Goal: Information Seeking & Learning: Find specific fact

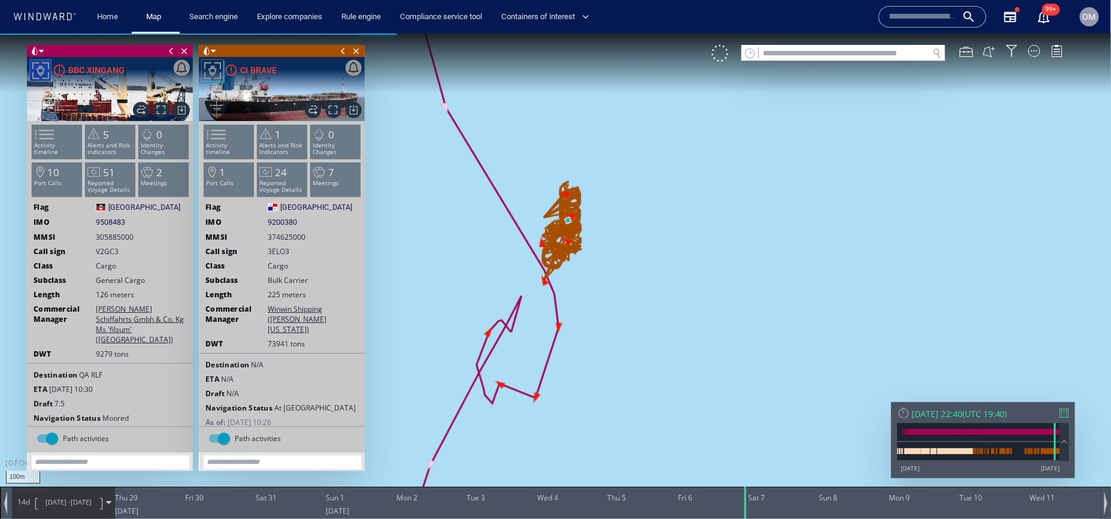
drag, startPoint x: 1057, startPoint y: 505, endPoint x: 748, endPoint y: 522, distance: 309.7
click at [748, 518] on html "100m © Mapbox © OpenStreetMap Improve this map 0 0 Wed 28 June 2025 Thu 29 Fri …" at bounding box center [555, 275] width 1111 height 485
drag, startPoint x: 750, startPoint y: 509, endPoint x: 711, endPoint y: 509, distance: 38.9
click at [715, 509] on div at bounding box center [721, 502] width 12 height 32
click at [29, 511] on div "14d 28/05/25 - 11/06/25" at bounding box center [64, 502] width 102 height 30
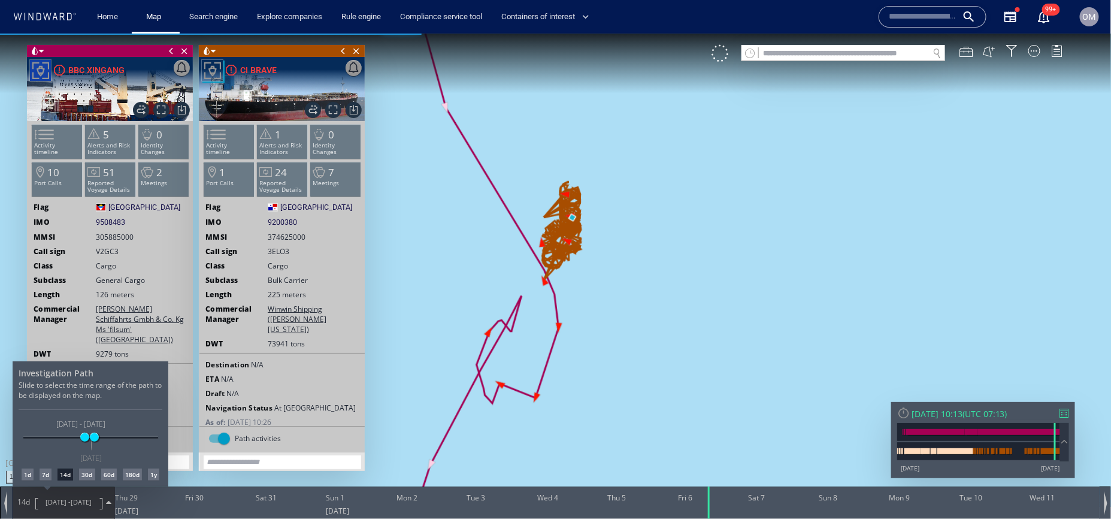
click at [43, 469] on div "7d" at bounding box center [46, 474] width 12 height 12
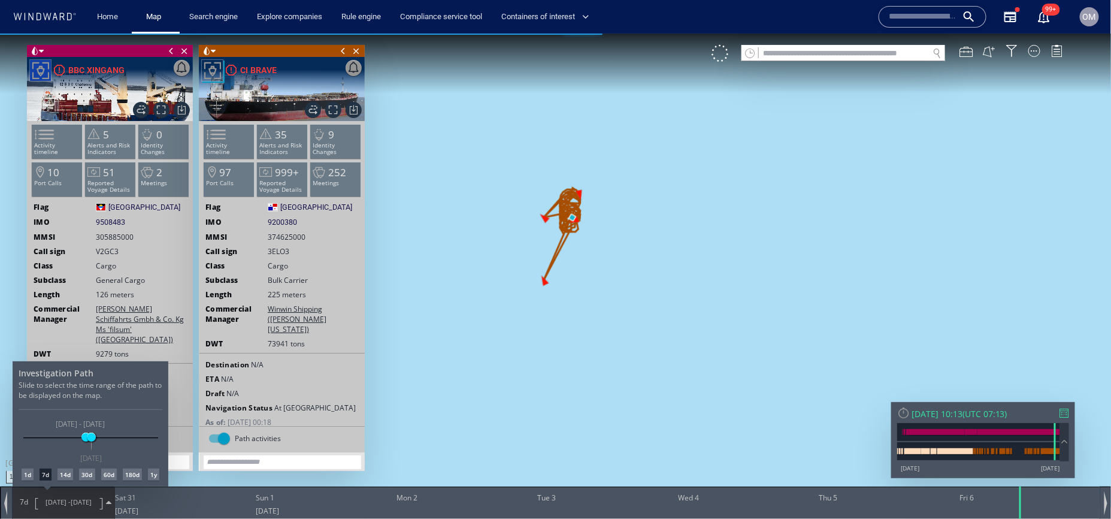
click at [581, 347] on div at bounding box center [555, 275] width 1111 height 485
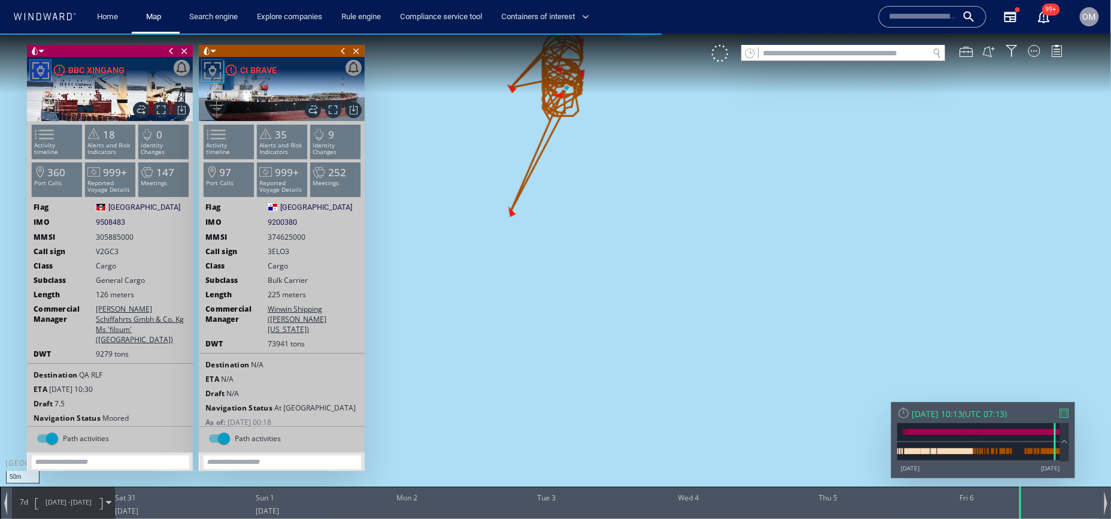
click at [50, 493] on span "30/05/25 - 06/06/25" at bounding box center [68, 502] width 61 height 30
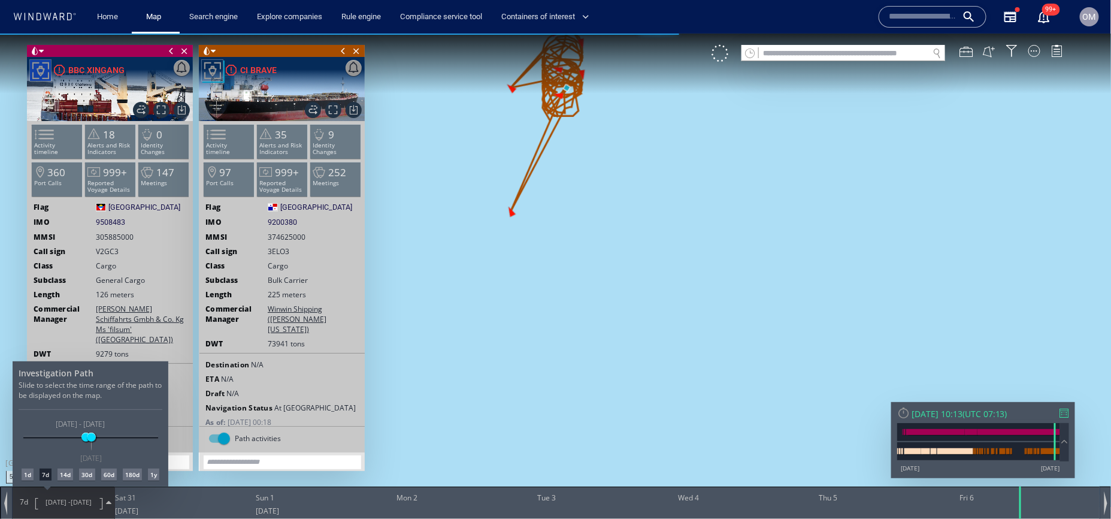
click at [65, 471] on div "14d" at bounding box center [66, 474] width 16 height 12
click at [41, 139] on div at bounding box center [555, 275] width 1111 height 485
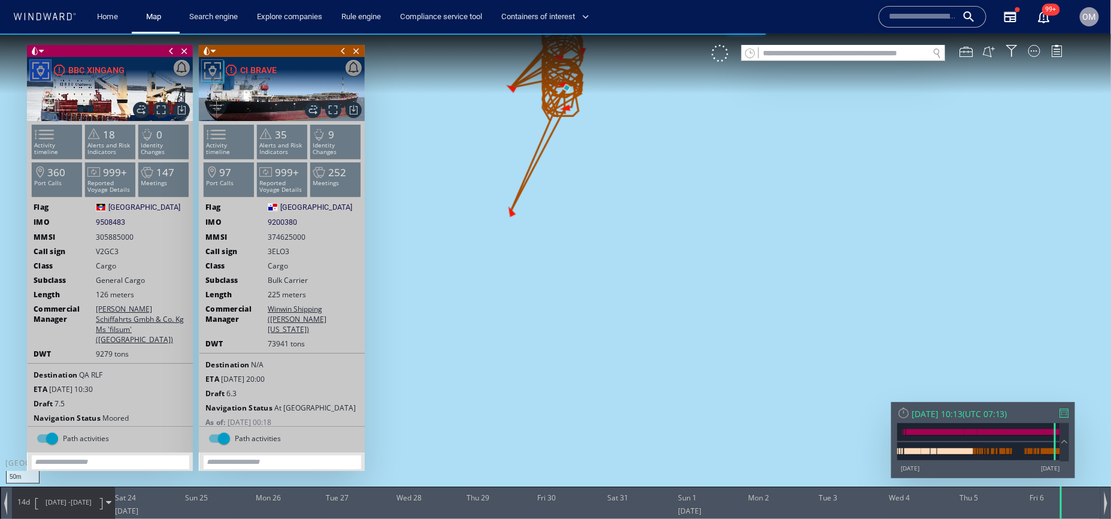
click at [41, 139] on span at bounding box center [37, 133] width 18 height 17
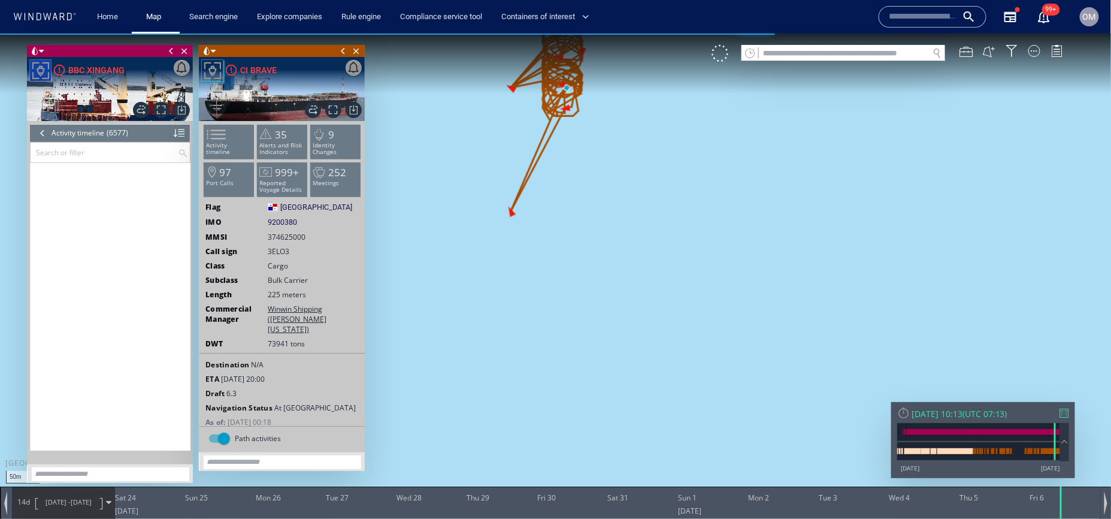
scroll to position [209429, 0]
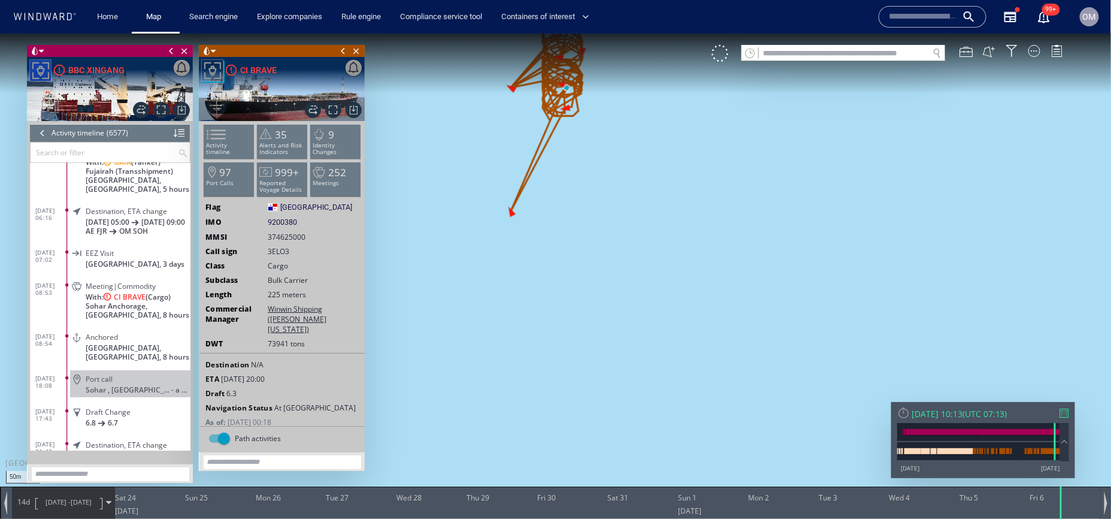
click at [176, 317] on span "Sohar Anchorage, Oman, 8 hours" at bounding box center [138, 310] width 105 height 18
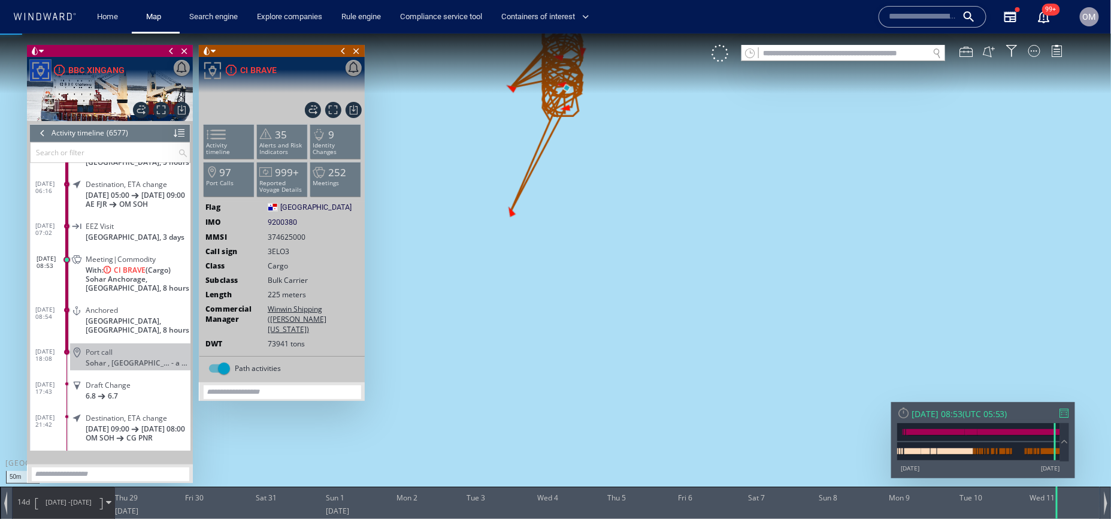
scroll to position [210154, 0]
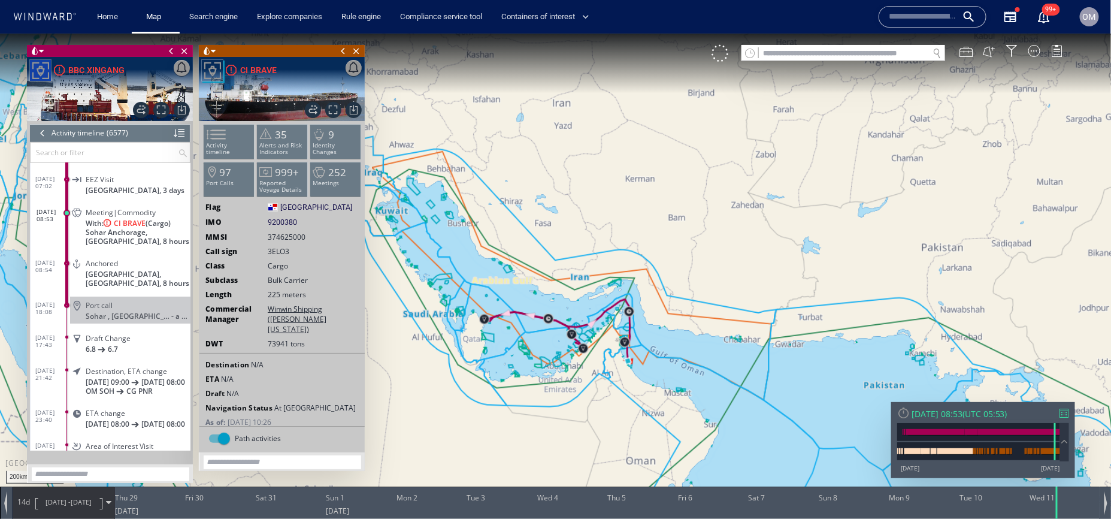
click at [43, 512] on span "28/05/25 - 11/06/25" at bounding box center [68, 502] width 61 height 30
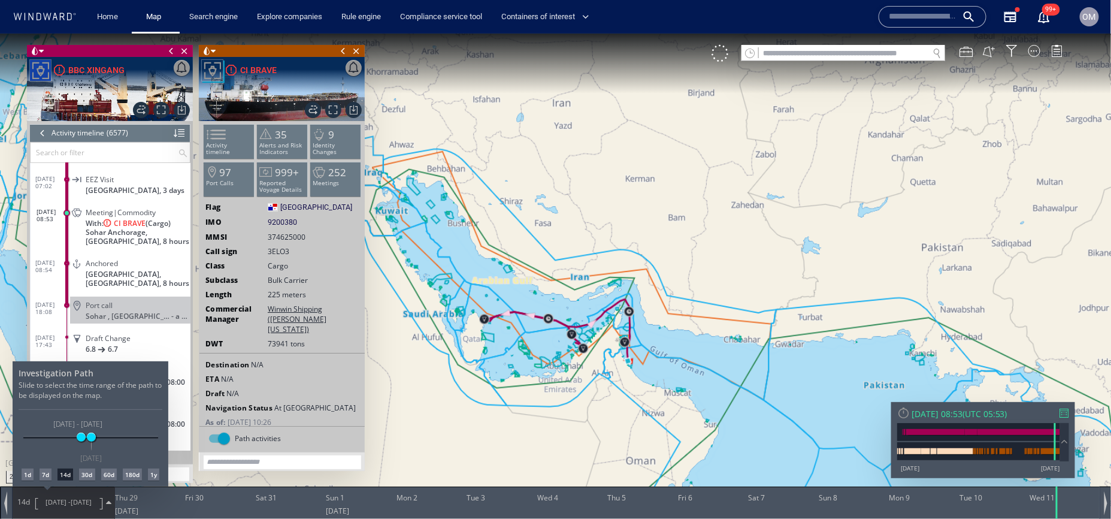
click at [29, 476] on div "1d" at bounding box center [28, 474] width 12 height 12
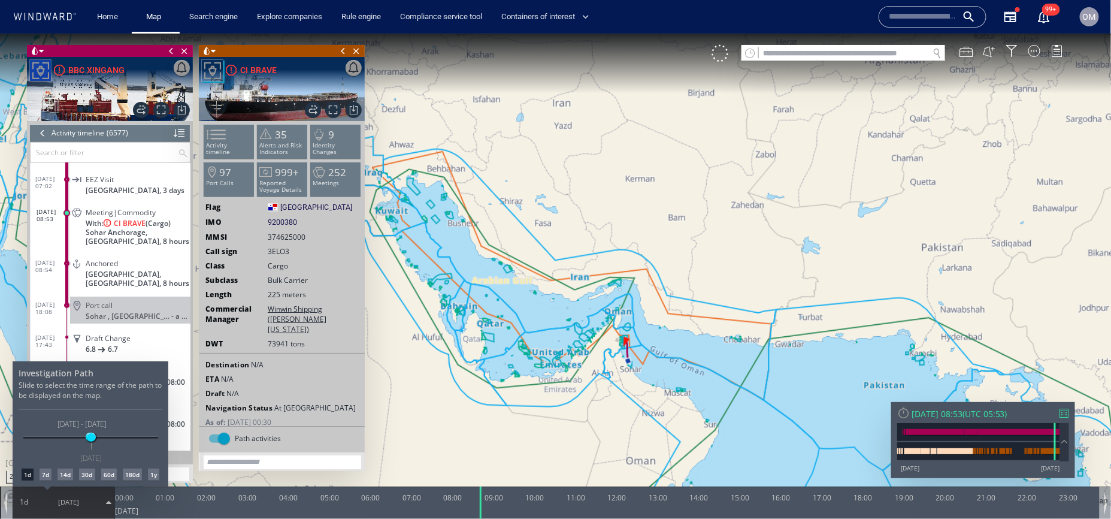
click at [667, 357] on div at bounding box center [555, 275] width 1111 height 485
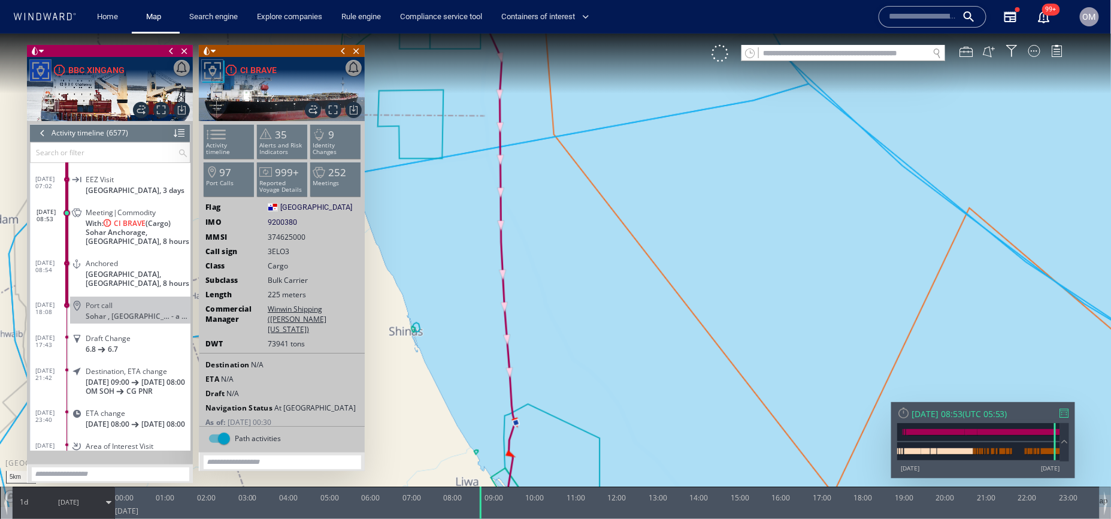
drag, startPoint x: 537, startPoint y: 450, endPoint x: 570, endPoint y: 396, distance: 63.2
click at [570, 396] on canvas "Map" at bounding box center [556, 270] width 1112 height 474
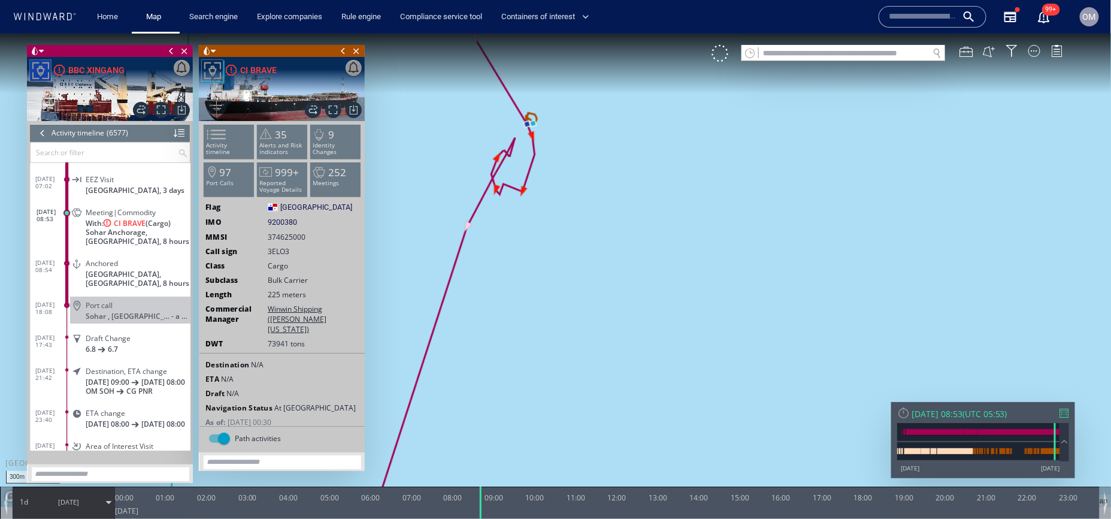
drag, startPoint x: 564, startPoint y: 334, endPoint x: 571, endPoint y: 400, distance: 66.9
click at [571, 400] on canvas "Map" at bounding box center [556, 270] width 1112 height 474
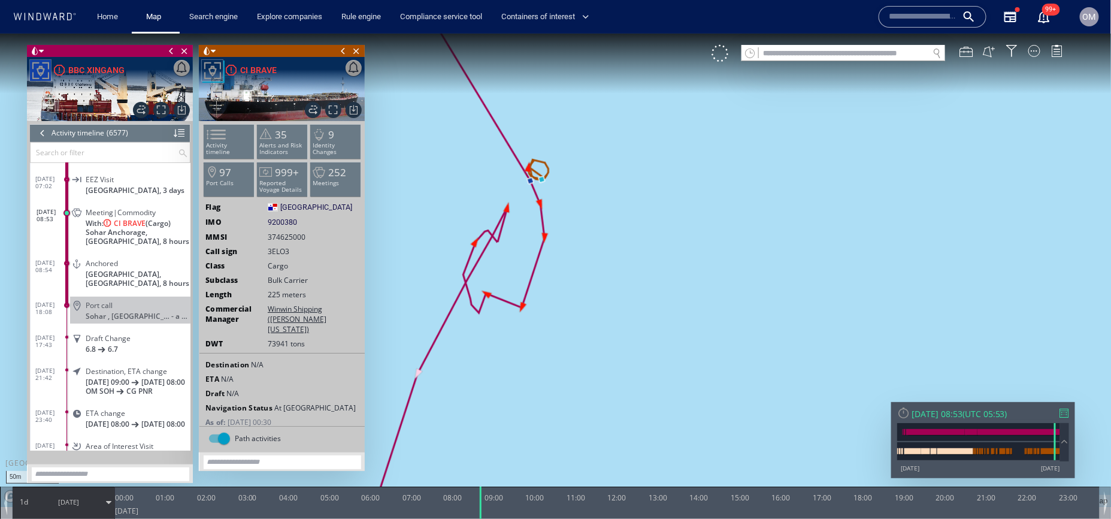
drag, startPoint x: 546, startPoint y: 258, endPoint x: 599, endPoint y: 397, distance: 148.3
click at [599, 397] on canvas "Map" at bounding box center [556, 270] width 1112 height 474
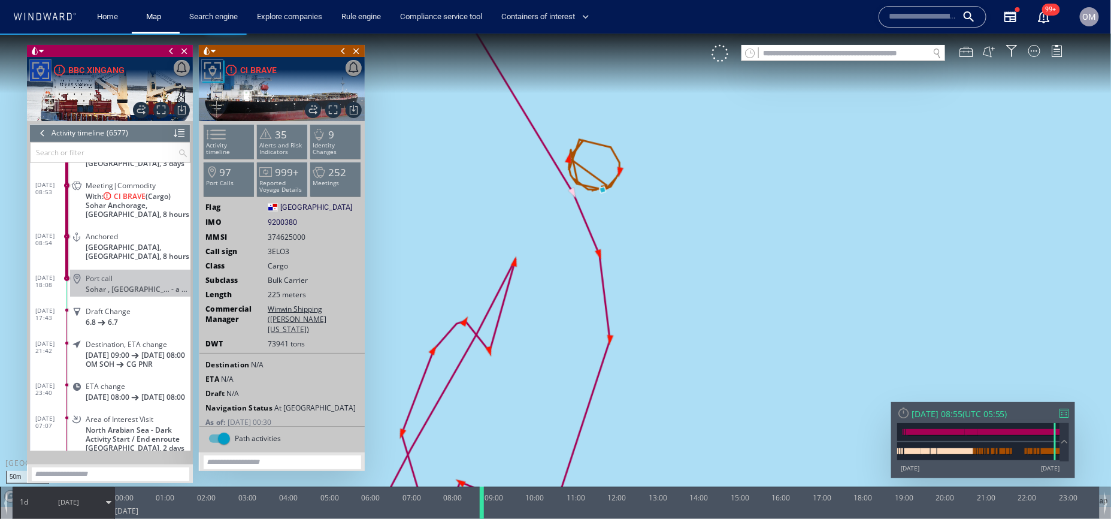
scroll to position [210220, 0]
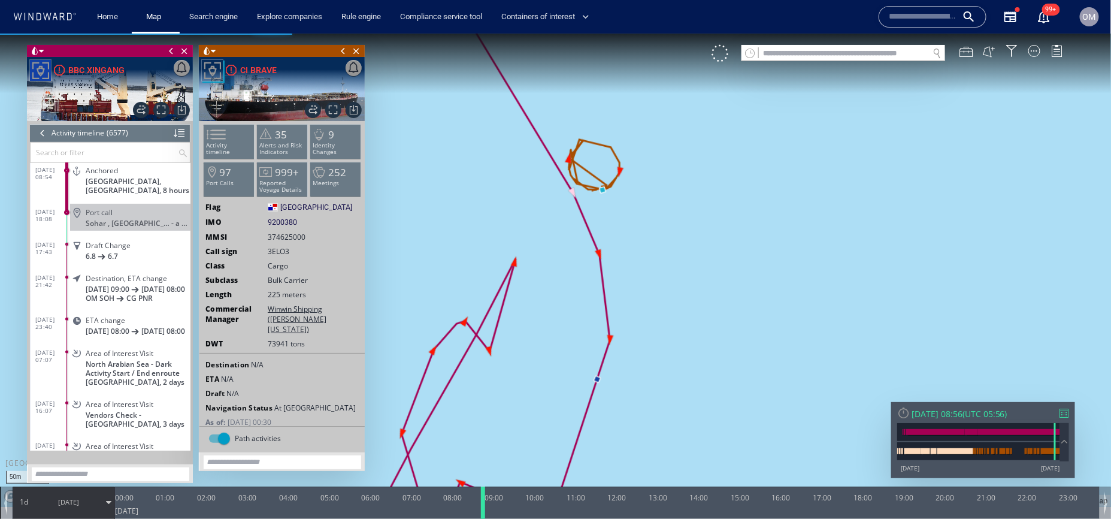
click at [483, 504] on div at bounding box center [485, 502] width 12 height 32
click at [36, 129] on div at bounding box center [42, 132] width 13 height 18
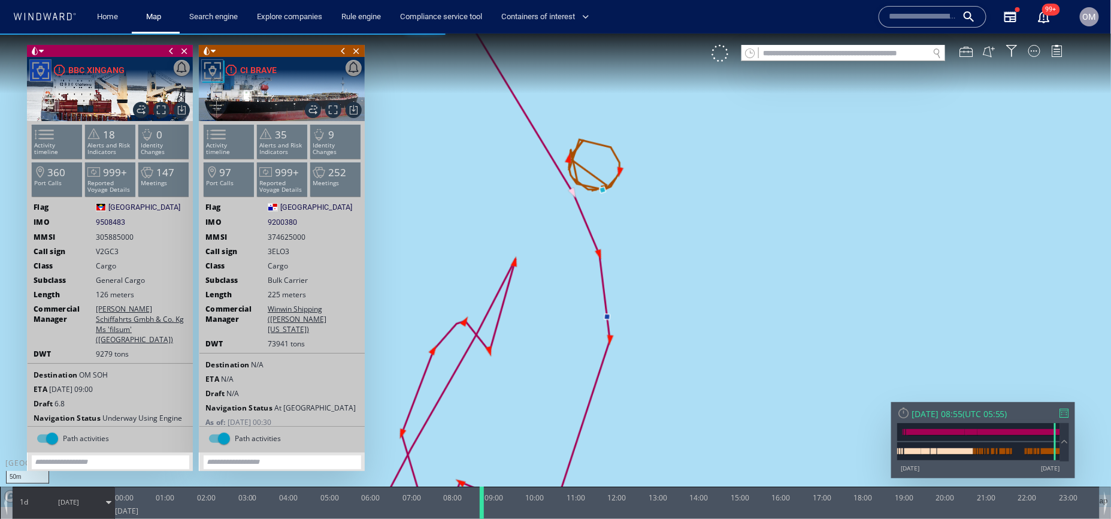
click at [484, 496] on div at bounding box center [484, 502] width 12 height 32
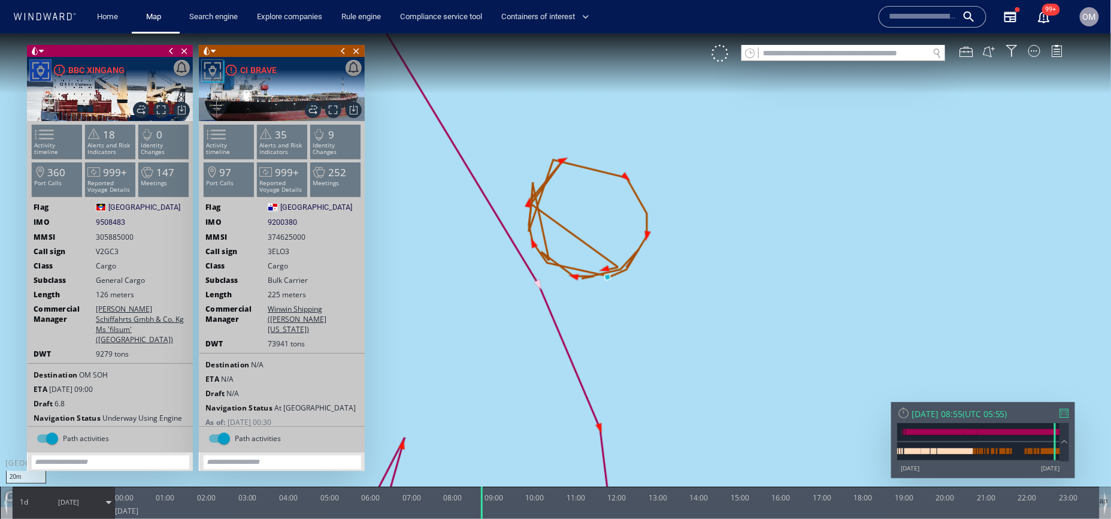
click at [608, 271] on canvas "Map" at bounding box center [556, 270] width 1112 height 474
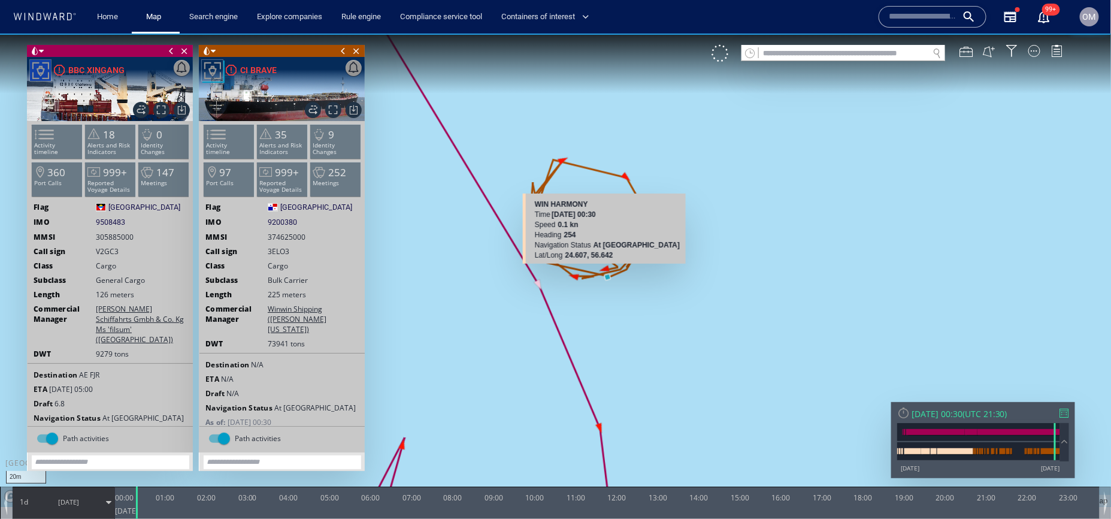
click at [608, 267] on canvas "Map" at bounding box center [556, 270] width 1112 height 474
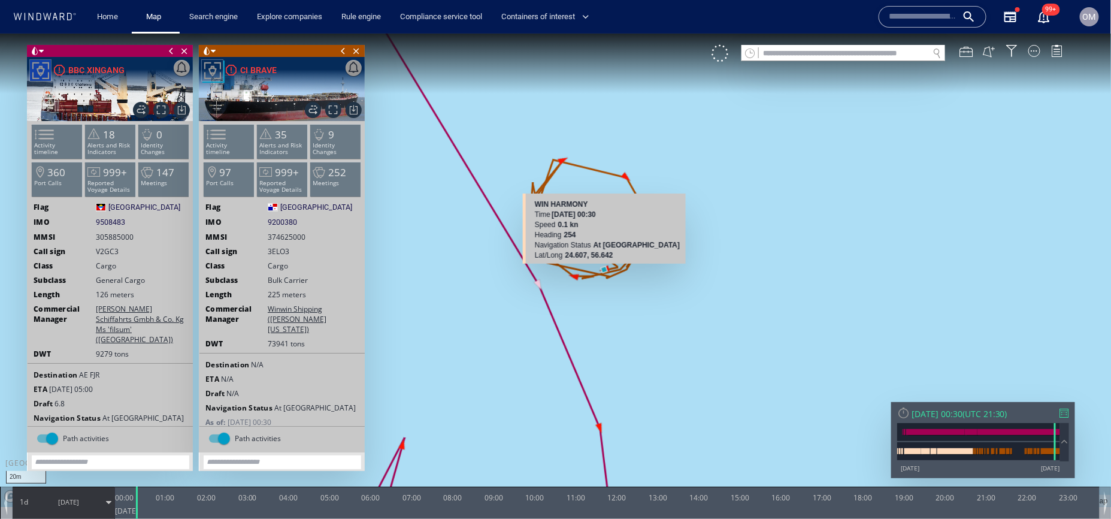
click at [609, 267] on canvas "Map" at bounding box center [556, 270] width 1112 height 474
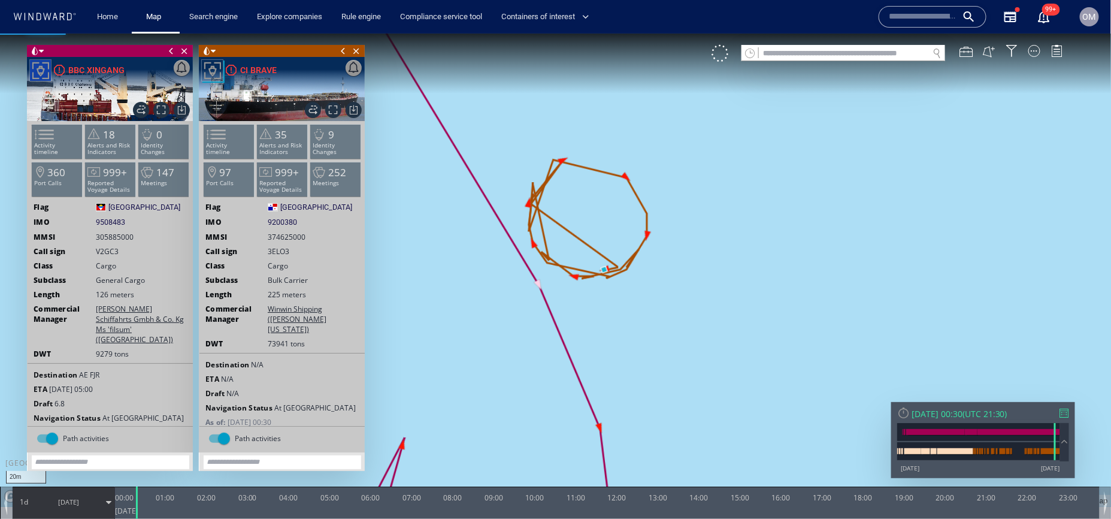
click at [608, 268] on canvas "Map" at bounding box center [556, 270] width 1112 height 474
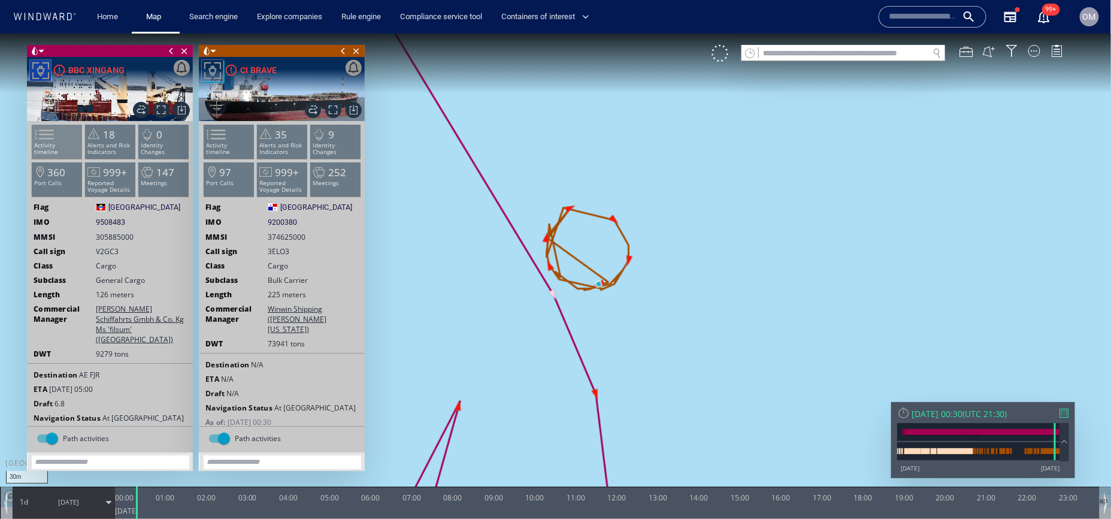
click at [67, 144] on p "Activity timeline" at bounding box center [57, 147] width 51 height 13
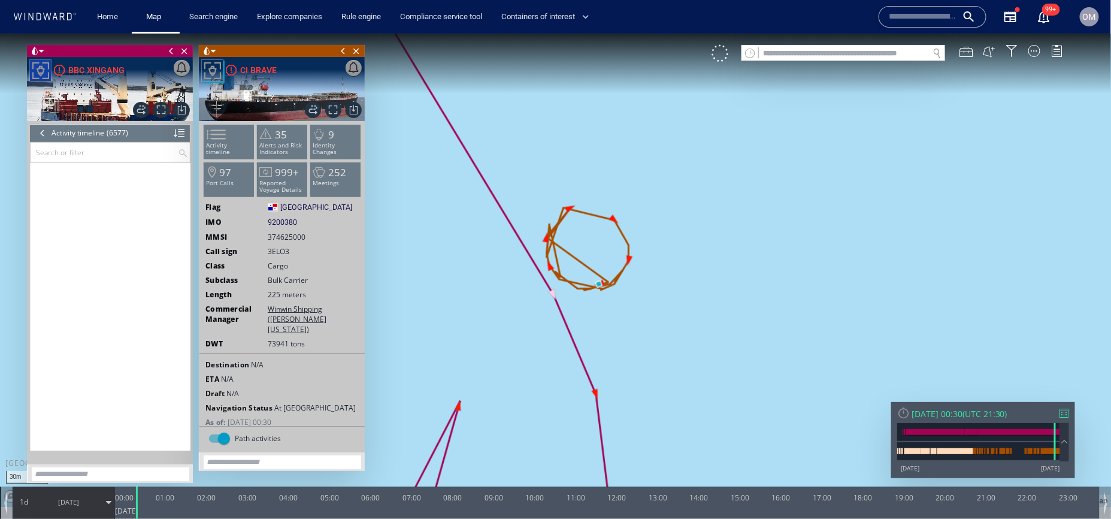
scroll to position [210089, 0]
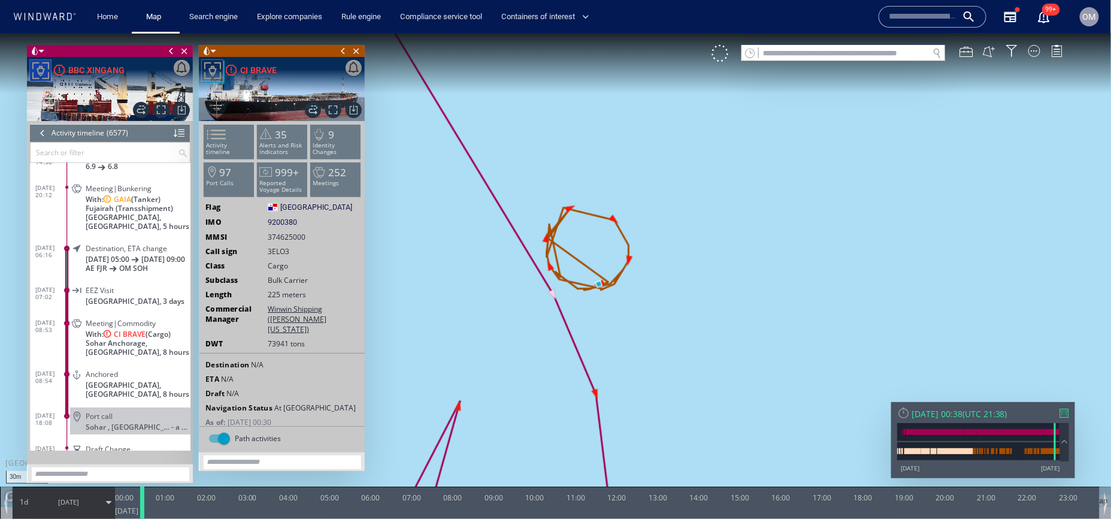
drag, startPoint x: 141, startPoint y: 502, endPoint x: 147, endPoint y: 502, distance: 6.0
click at [147, 502] on div at bounding box center [144, 502] width 12 height 32
click at [177, 352] on span "Sohar Anchorage, Oman, 8 hours" at bounding box center [138, 347] width 105 height 18
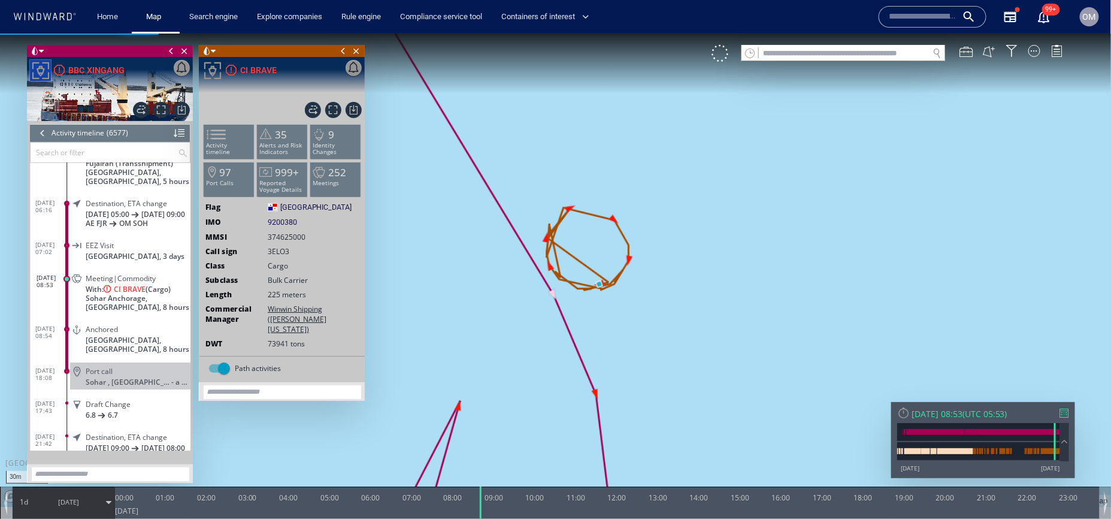
scroll to position [210154, 0]
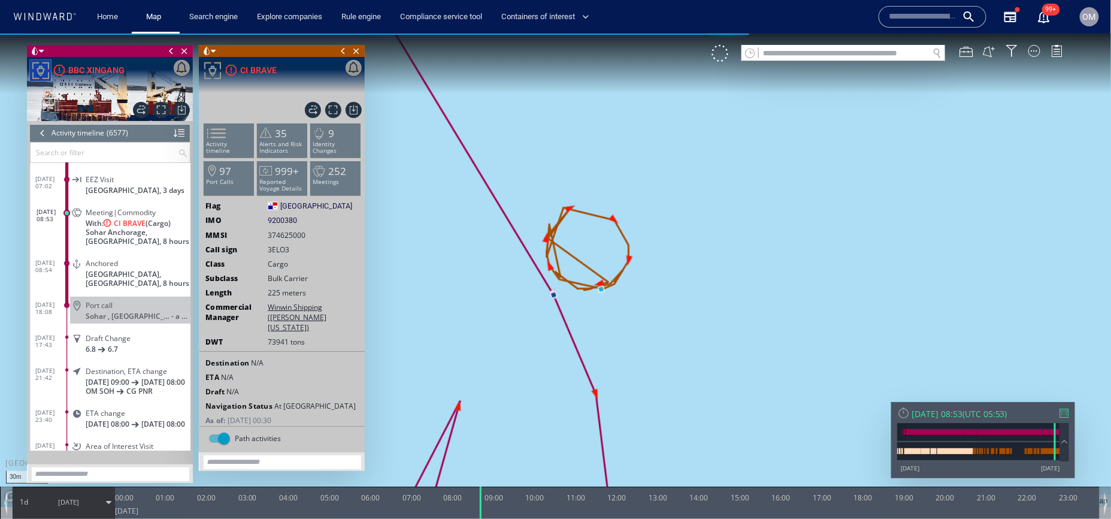
click at [167, 227] on span "With: CI BRAVE (Cargo)" at bounding box center [128, 222] width 85 height 9
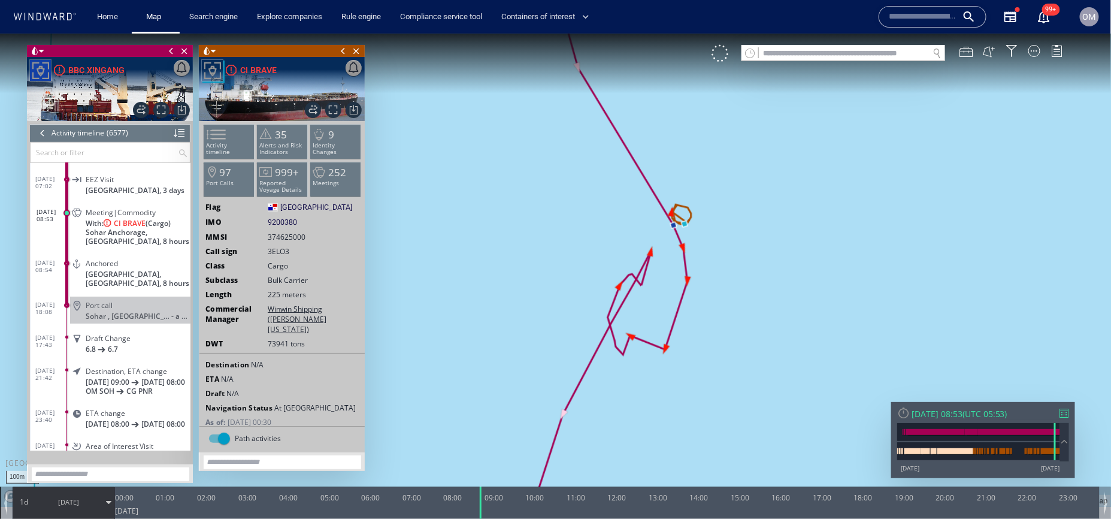
click at [1056, 58] on div "VM" at bounding box center [894, 52] width 364 height 17
click at [1032, 49] on div at bounding box center [1035, 50] width 12 height 12
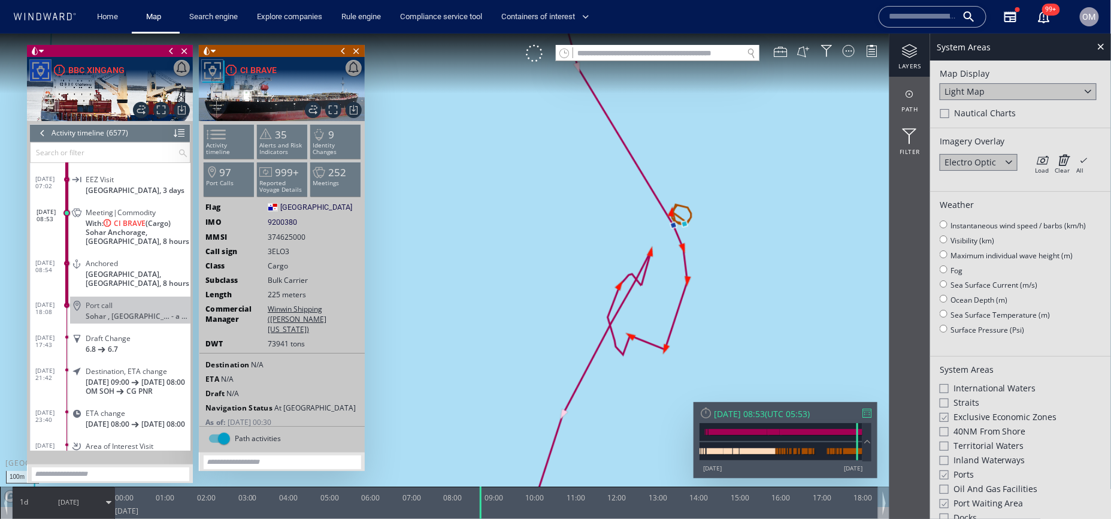
click at [955, 87] on div "Light Map" at bounding box center [965, 90] width 40 height 11
click at [960, 106] on div "Satellite" at bounding box center [961, 106] width 32 height 11
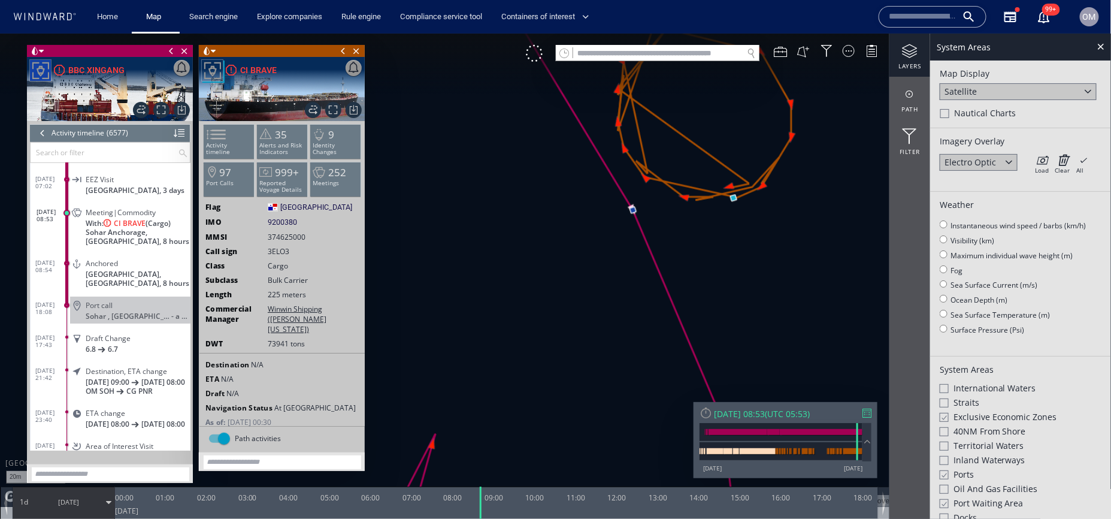
click at [1050, 83] on div "Satellite" at bounding box center [1018, 91] width 157 height 17
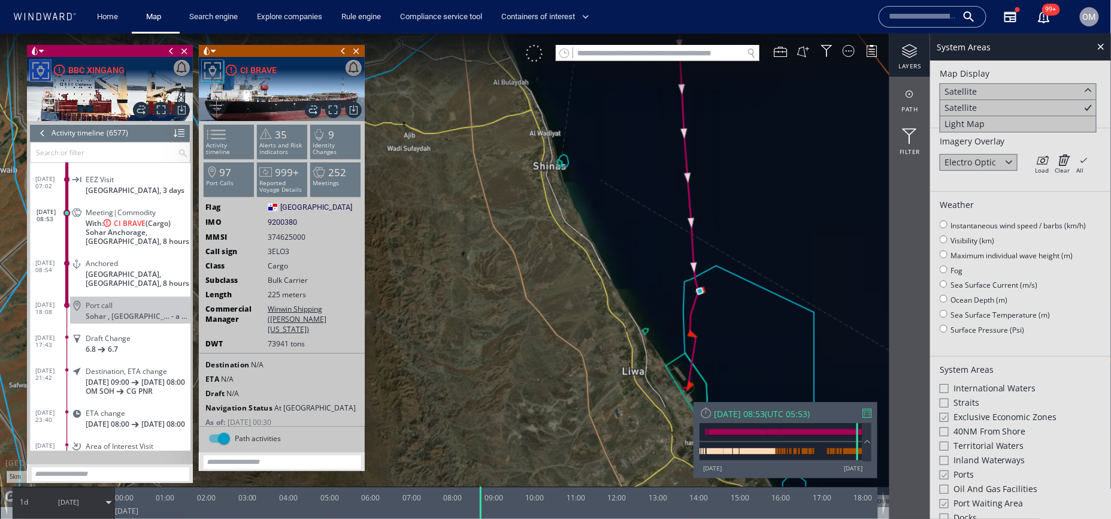
click at [539, 58] on div at bounding box center [534, 52] width 17 height 17
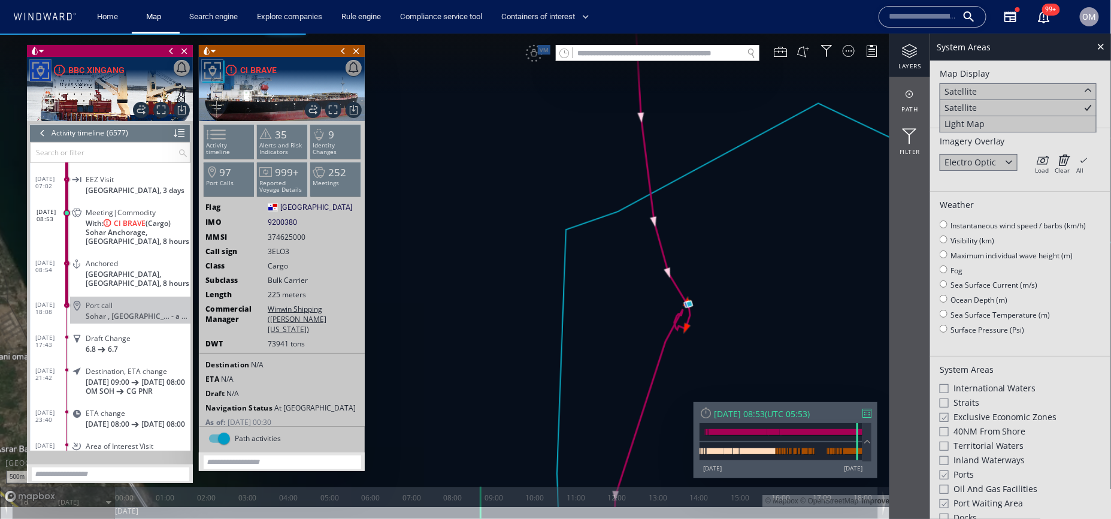
drag, startPoint x: 700, startPoint y: 348, endPoint x: 696, endPoint y: 284, distance: 64.3
click at [696, 283] on canvas "Map" at bounding box center [556, 270] width 1112 height 474
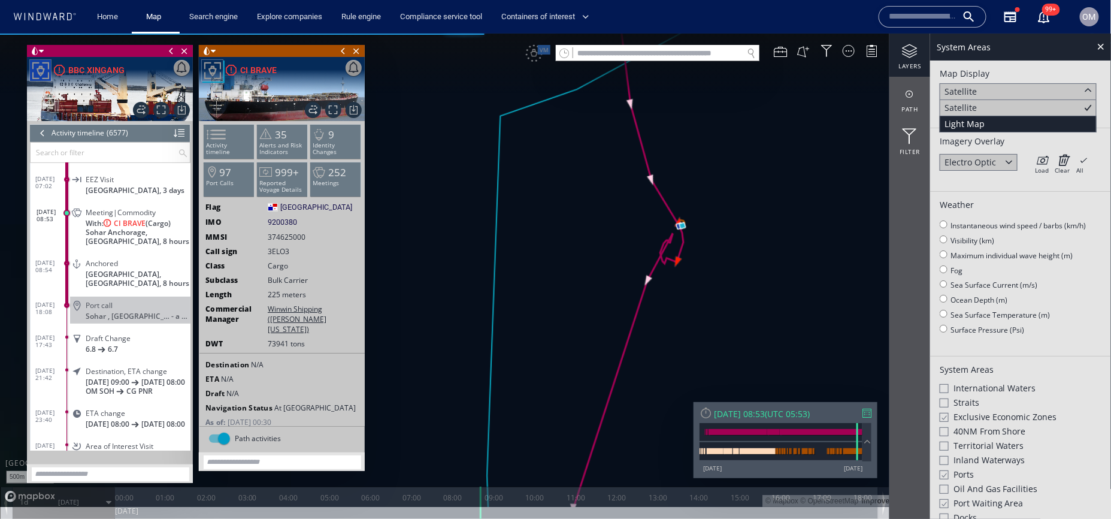
click at [1017, 116] on div "Light Map" at bounding box center [1018, 124] width 157 height 16
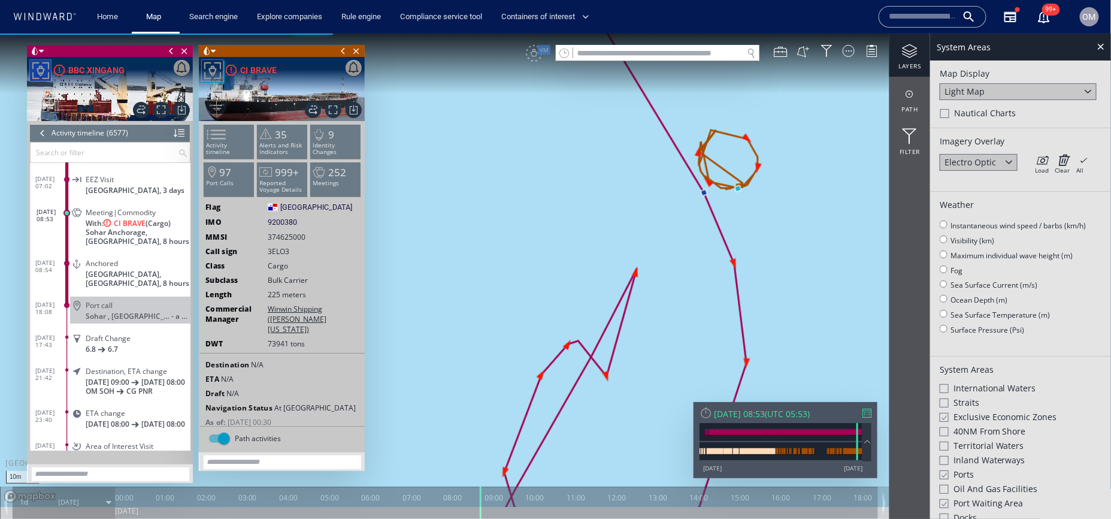
drag, startPoint x: 717, startPoint y: 209, endPoint x: 717, endPoint y: 252, distance: 43.1
click at [717, 252] on canvas "Map" at bounding box center [556, 270] width 1112 height 474
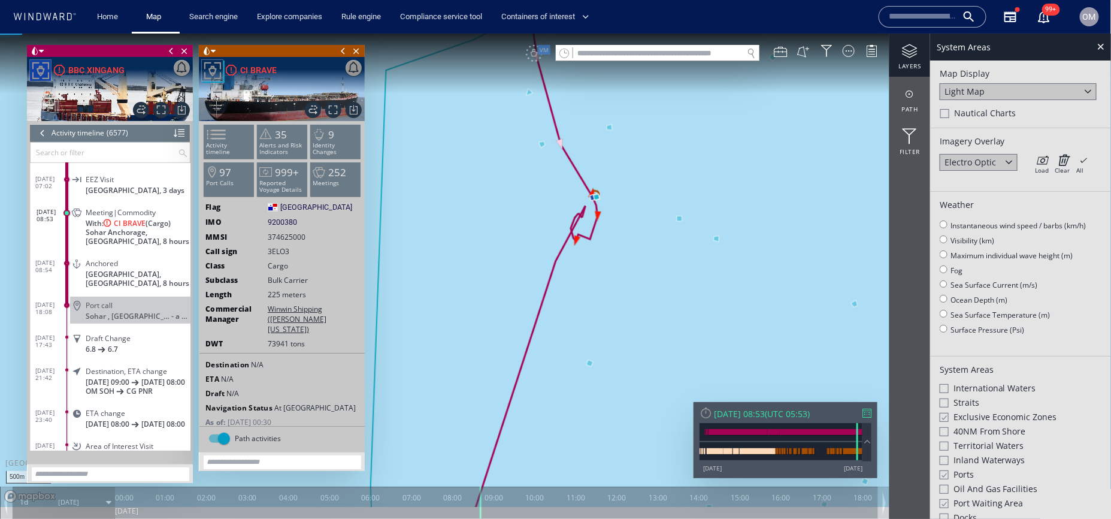
drag, startPoint x: 546, startPoint y: 130, endPoint x: 545, endPoint y: 212, distance: 81.5
click at [546, 211] on canvas "Map" at bounding box center [556, 270] width 1112 height 474
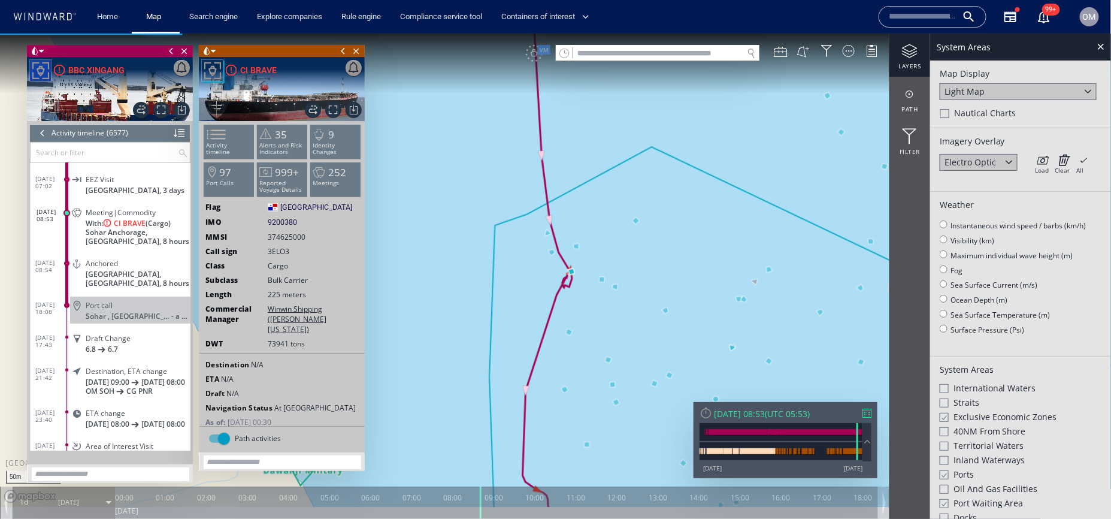
drag, startPoint x: 579, startPoint y: 277, endPoint x: 579, endPoint y: 383, distance: 105.5
click at [579, 379] on canvas "Map" at bounding box center [556, 270] width 1112 height 474
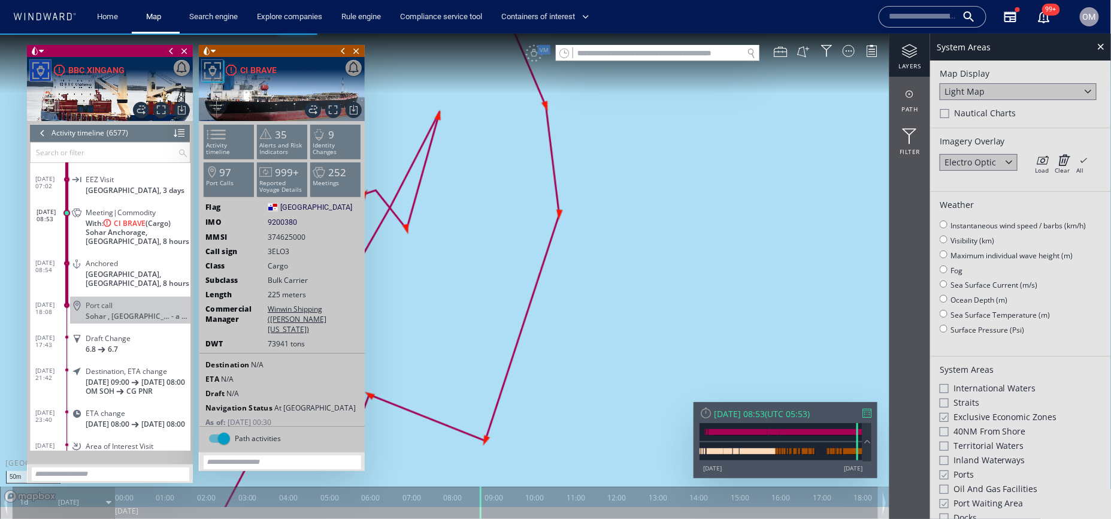
drag, startPoint x: 552, startPoint y: 224, endPoint x: 594, endPoint y: 253, distance: 51.7
click at [594, 253] on canvas "Map" at bounding box center [556, 270] width 1112 height 474
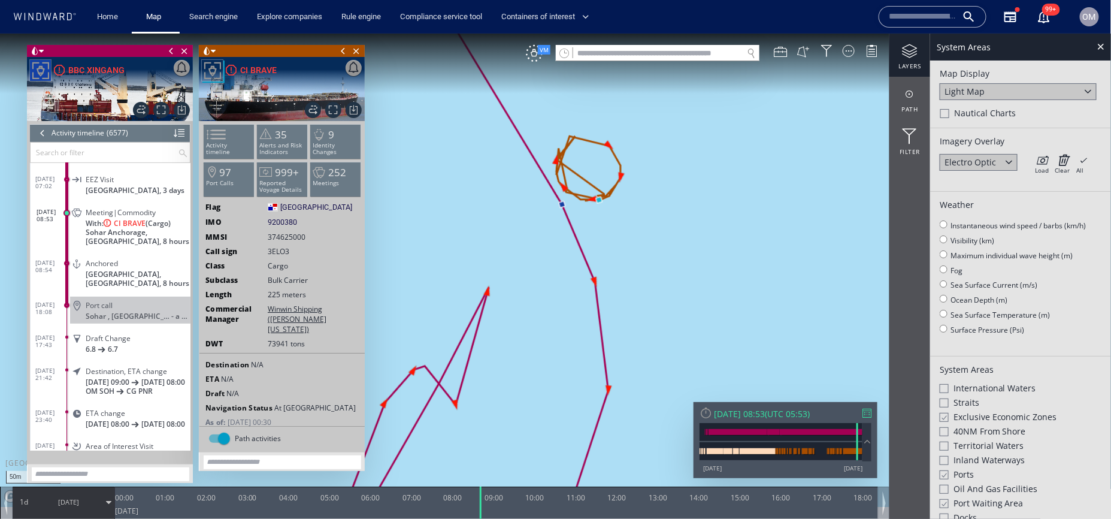
click at [561, 203] on canvas "Map" at bounding box center [556, 270] width 1112 height 474
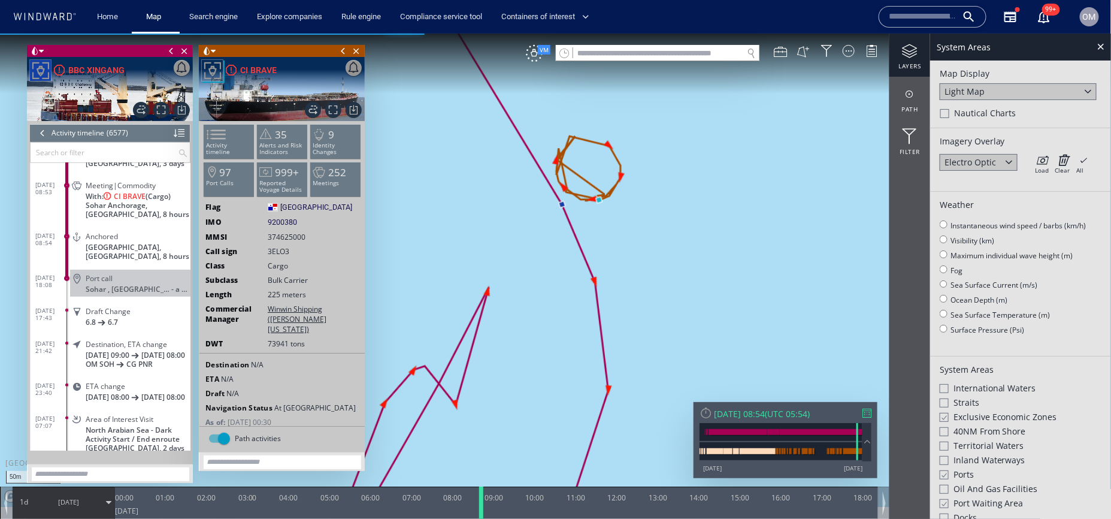
scroll to position [210220, 0]
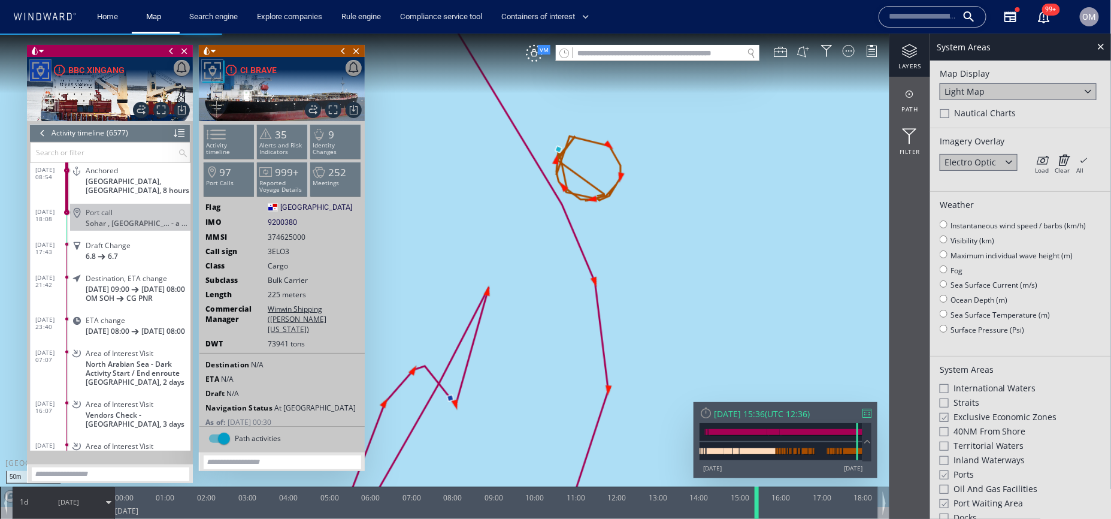
drag, startPoint x: 482, startPoint y: 506, endPoint x: 757, endPoint y: 492, distance: 276.0
click at [757, 492] on div at bounding box center [759, 502] width 12 height 32
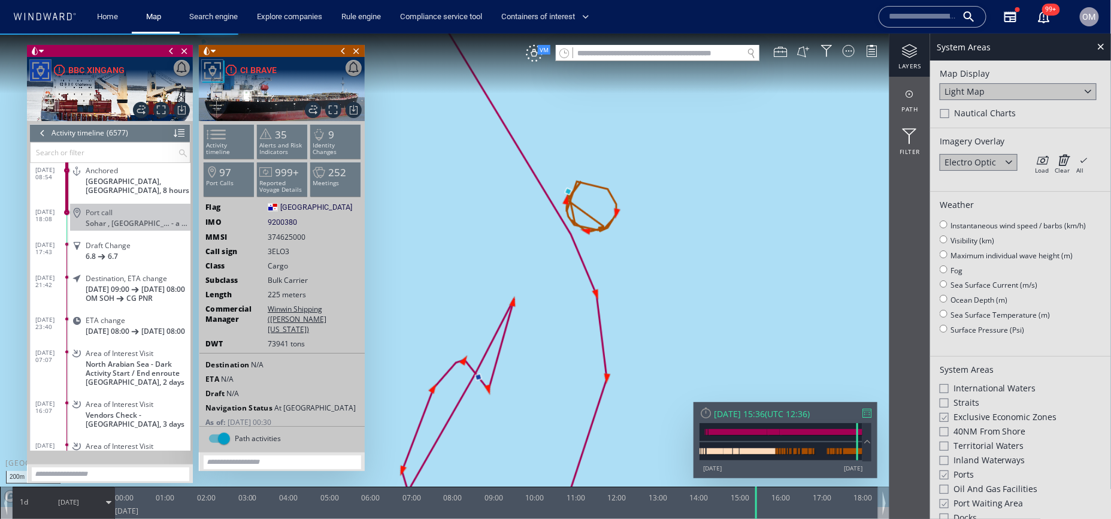
drag, startPoint x: 572, startPoint y: 406, endPoint x: 572, endPoint y: 367, distance: 38.9
click at [572, 366] on canvas "Map" at bounding box center [556, 270] width 1112 height 474
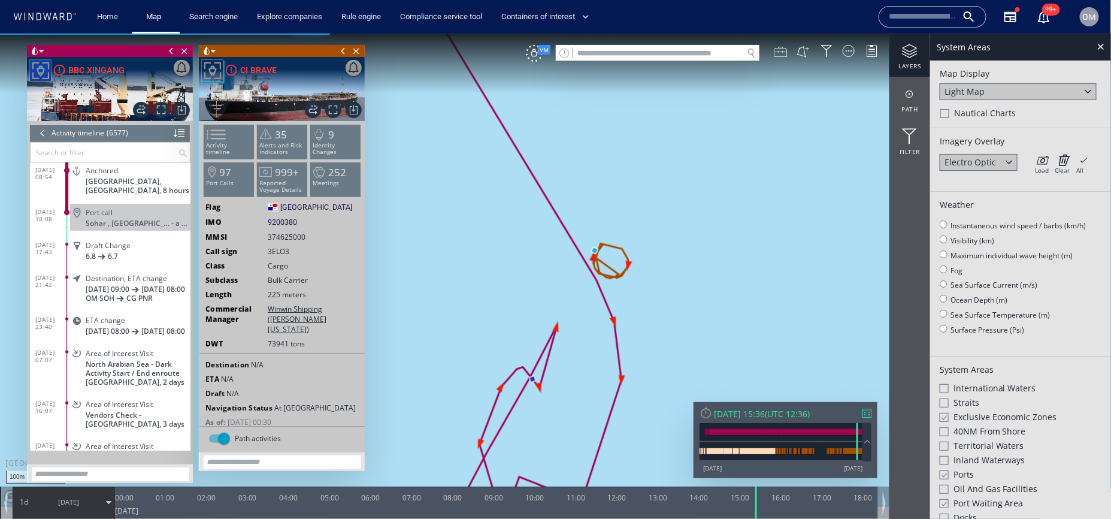
click at [783, 53] on div at bounding box center [780, 50] width 13 height 13
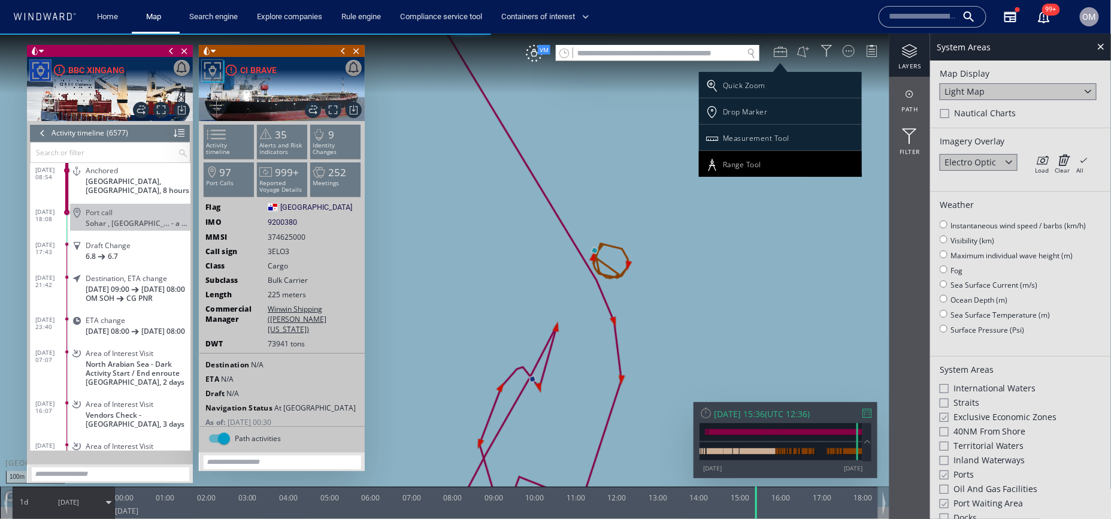
click at [736, 167] on div "Range Tool" at bounding box center [742, 164] width 38 height 10
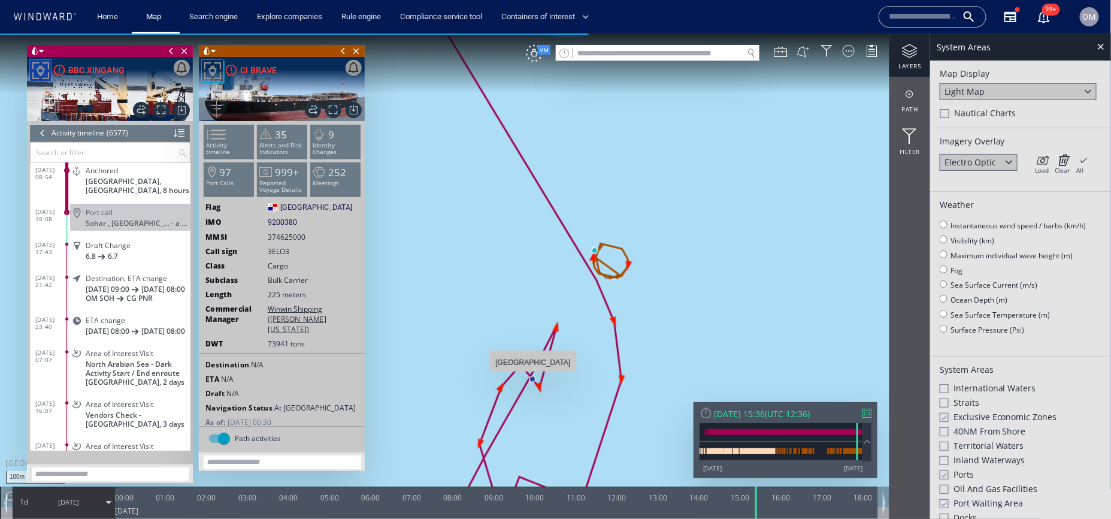
click at [533, 377] on div "100m © Mapbox © OpenStreetMap Improve this map 24°36'20"N, 56°38'26"E" at bounding box center [555, 269] width 1111 height 473
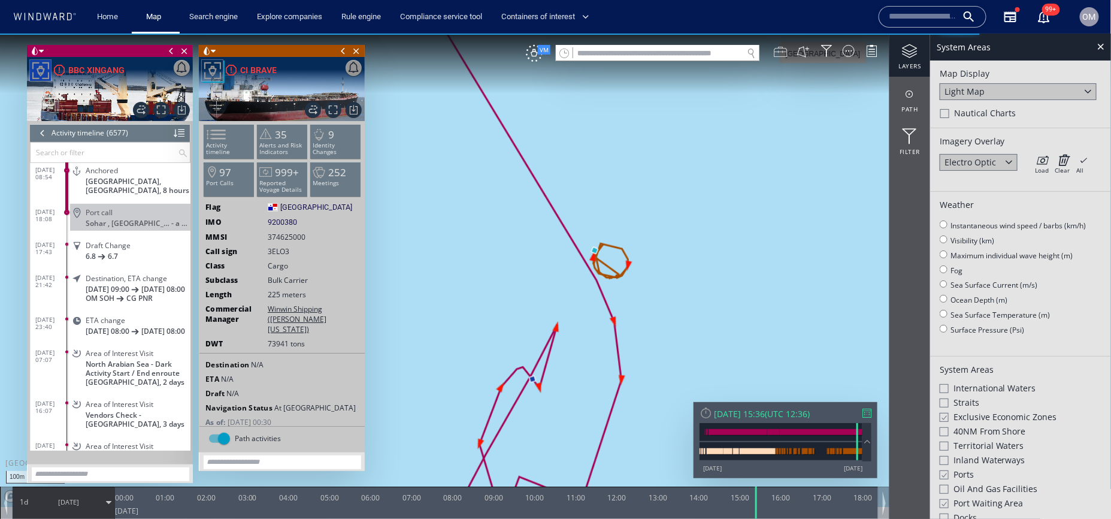
click at [779, 50] on div at bounding box center [780, 50] width 13 height 13
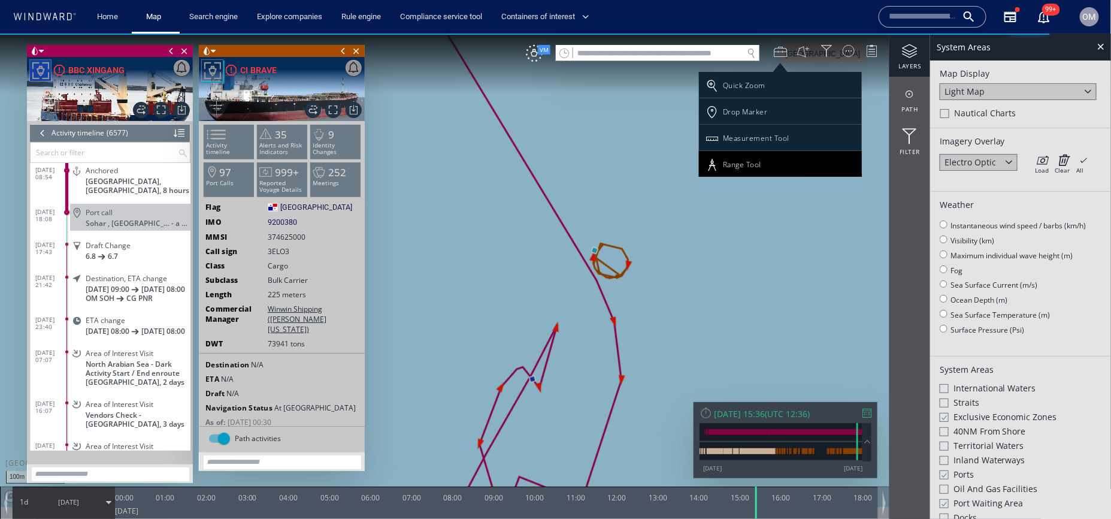
click at [734, 156] on div "Range Tool" at bounding box center [780, 163] width 163 height 26
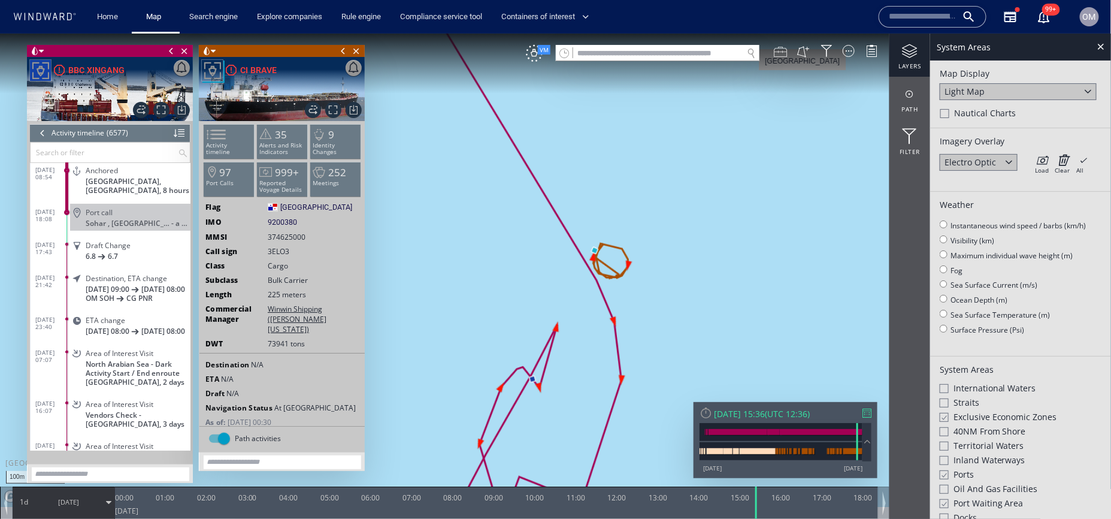
click at [782, 49] on div at bounding box center [780, 50] width 13 height 13
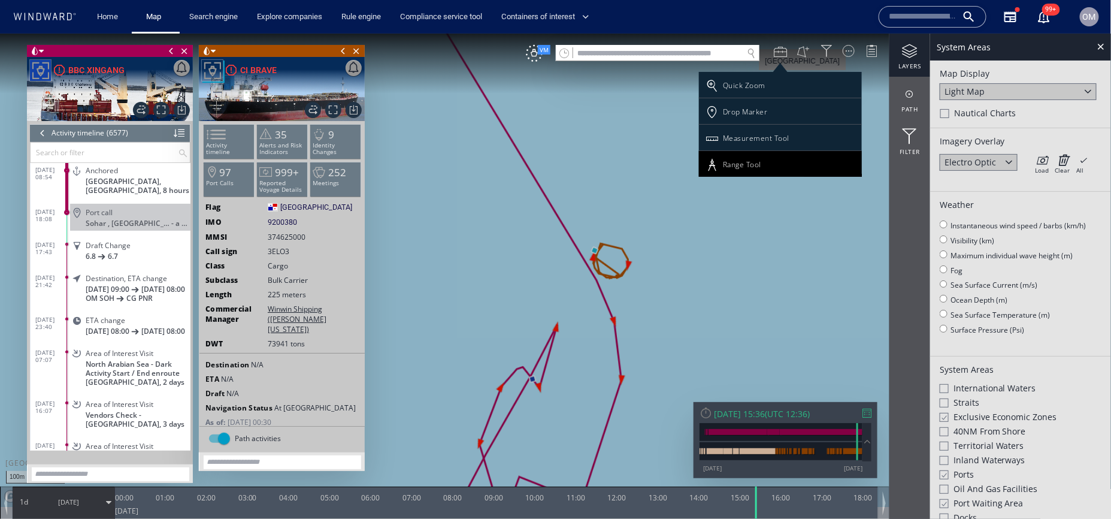
click at [742, 157] on div "Range Tool" at bounding box center [780, 163] width 163 height 26
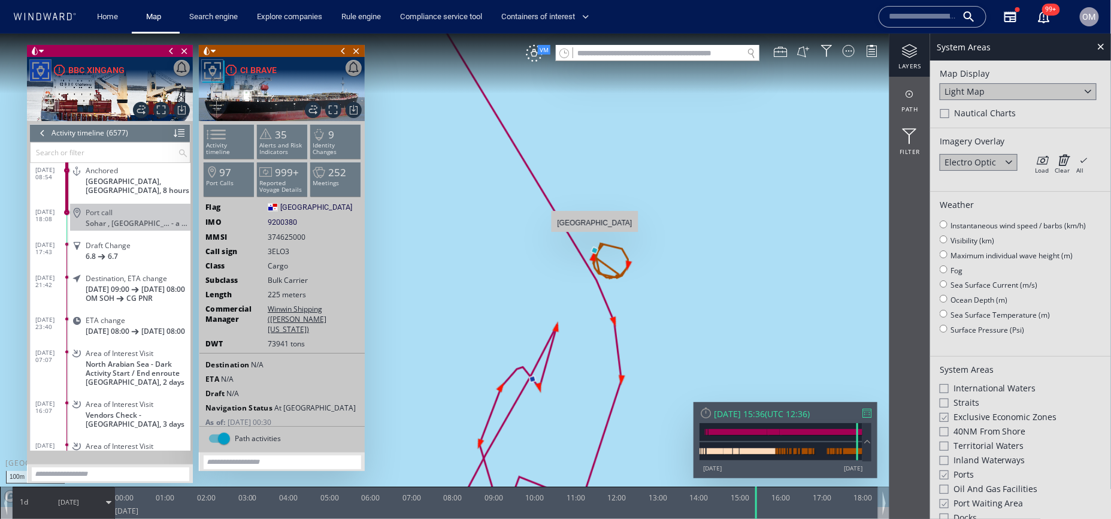
click at [595, 240] on canvas "Map" at bounding box center [556, 270] width 1112 height 474
click at [808, 50] on button at bounding box center [803, 50] width 13 height 13
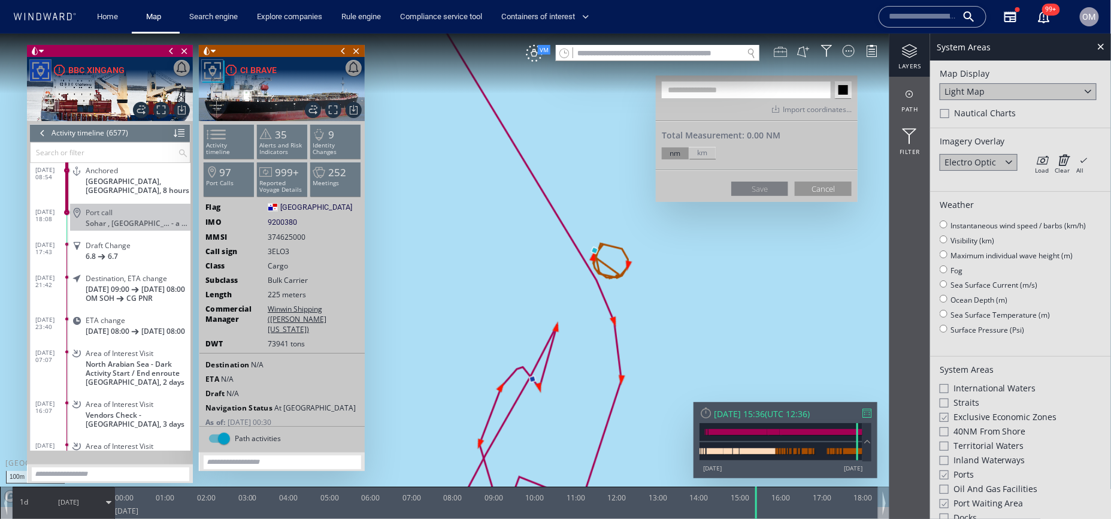
click at [787, 50] on div at bounding box center [780, 50] width 13 height 13
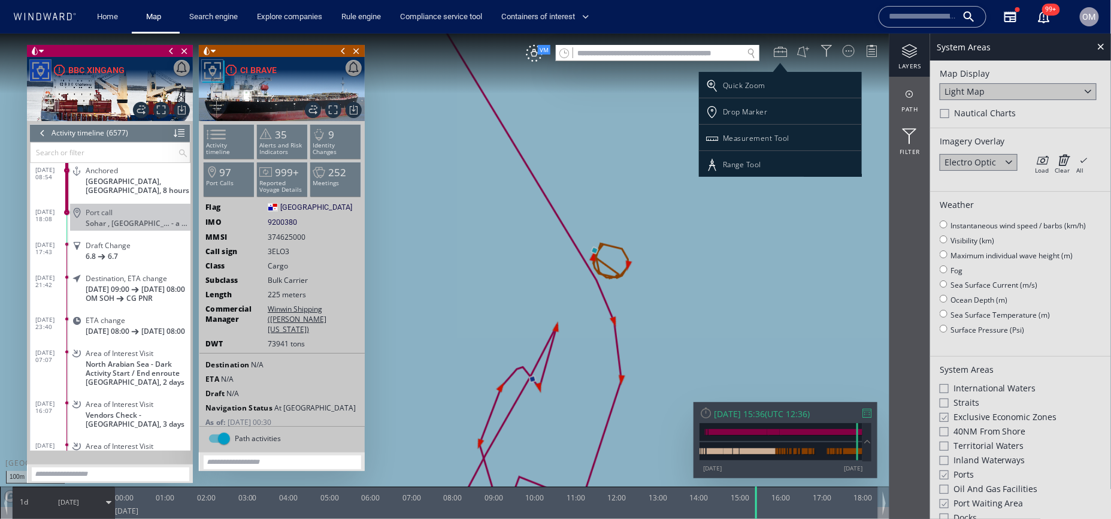
click at [809, 49] on div at bounding box center [555, 275] width 1111 height 485
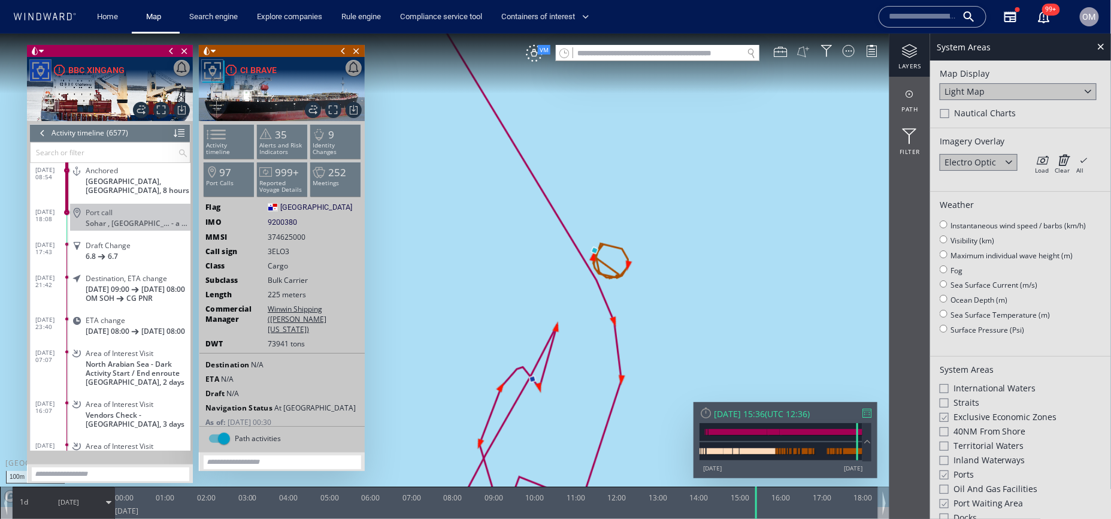
click at [805, 49] on button at bounding box center [803, 50] width 13 height 13
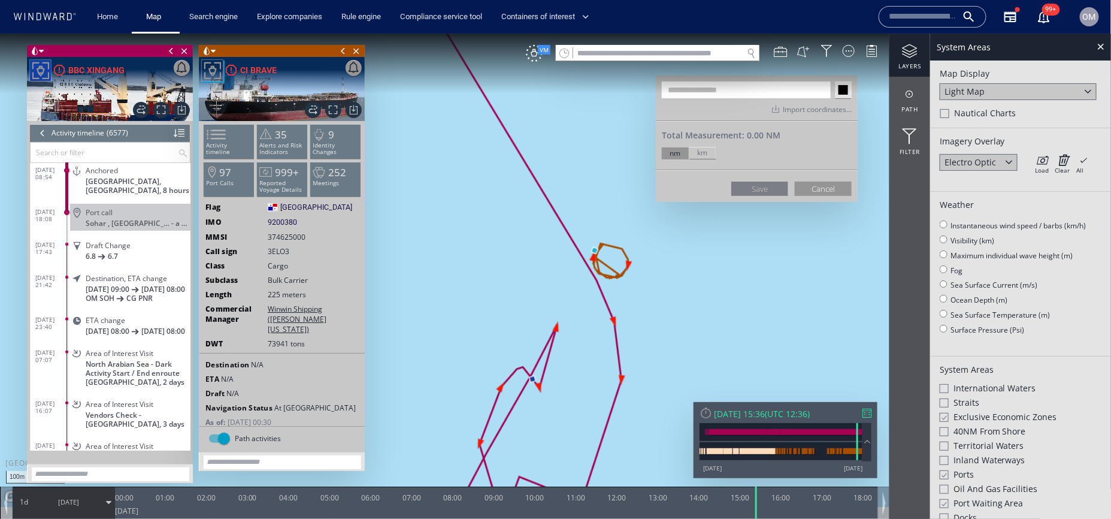
click at [702, 149] on div "km" at bounding box center [702, 152] width 27 height 12
click at [592, 247] on canvas "Map" at bounding box center [556, 270] width 1112 height 474
click at [531, 380] on canvas "Map" at bounding box center [556, 270] width 1112 height 474
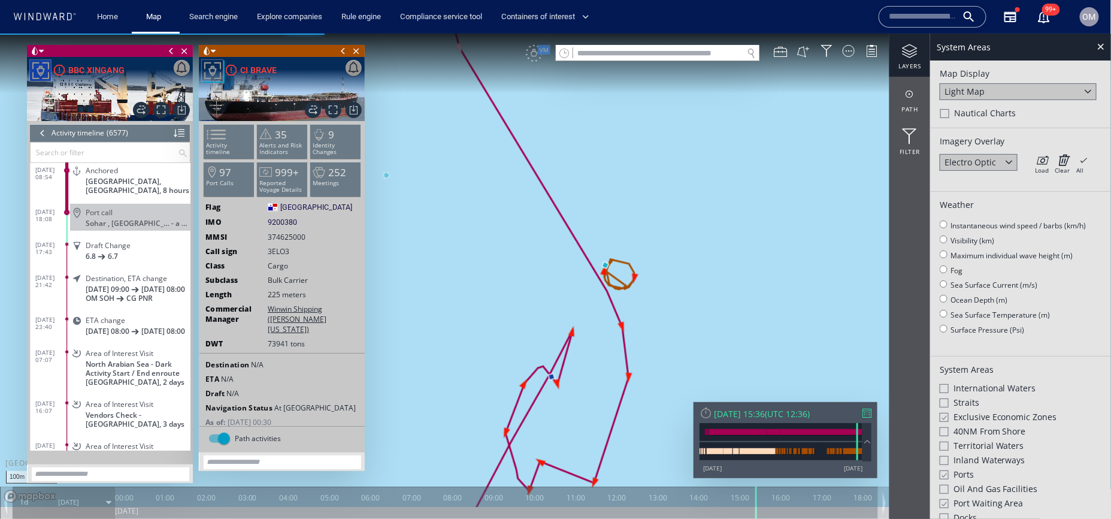
click at [41, 134] on div at bounding box center [42, 132] width 13 height 18
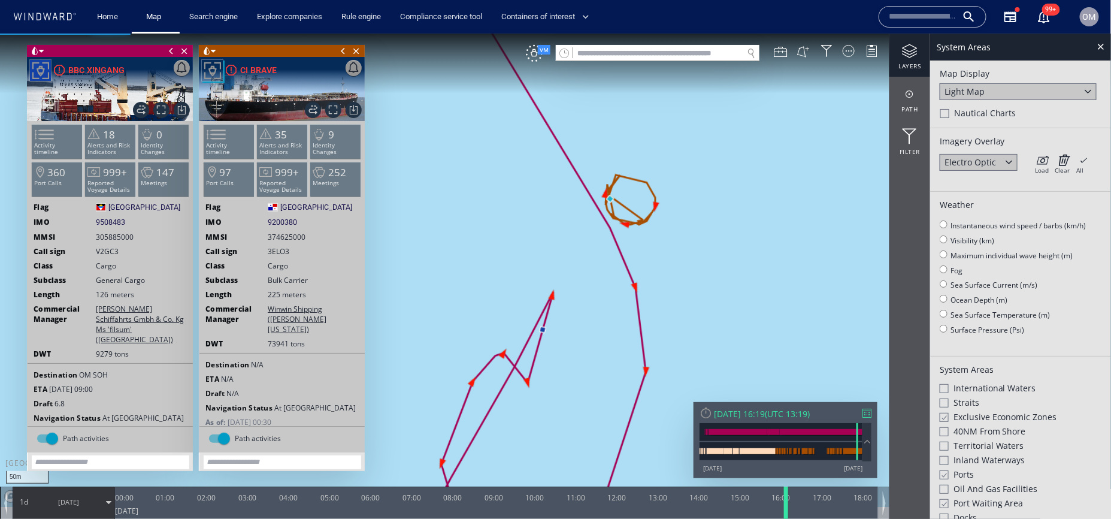
drag, startPoint x: 757, startPoint y: 500, endPoint x: 787, endPoint y: 505, distance: 30.3
click at [786, 505] on div at bounding box center [789, 502] width 12 height 32
click at [110, 214] on ww-ship-dashboard-identity "Flag [GEOGRAPHIC_DATA] [GEOGRAPHIC_DATA] IMO 9508483 9508483 MMSI [PHONE_NUMBER…" at bounding box center [110, 322] width 165 height 243
click at [110, 222] on span "9508483" at bounding box center [110, 221] width 29 height 11
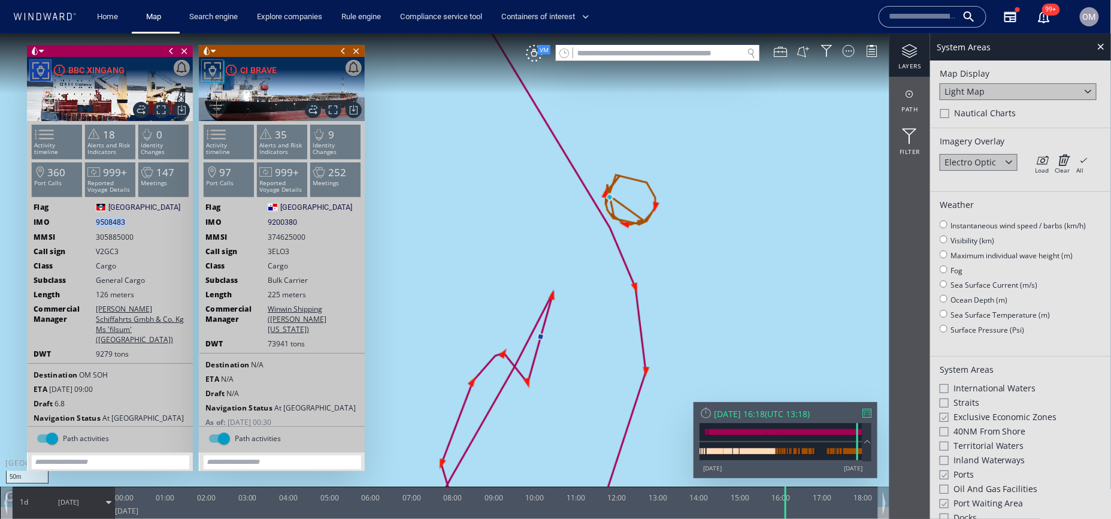
click at [110, 222] on span "9508483" at bounding box center [110, 221] width 29 height 11
copy span "9508483"
click at [281, 215] on ww-ship-dashboard-identity "Flag [GEOGRAPHIC_DATA] 9200380 9200380 MMSI [PHONE_NUMBER] Call sign 3ELO3 Clas…" at bounding box center [282, 317] width 165 height 233
click at [283, 225] on span "9200380" at bounding box center [282, 221] width 29 height 11
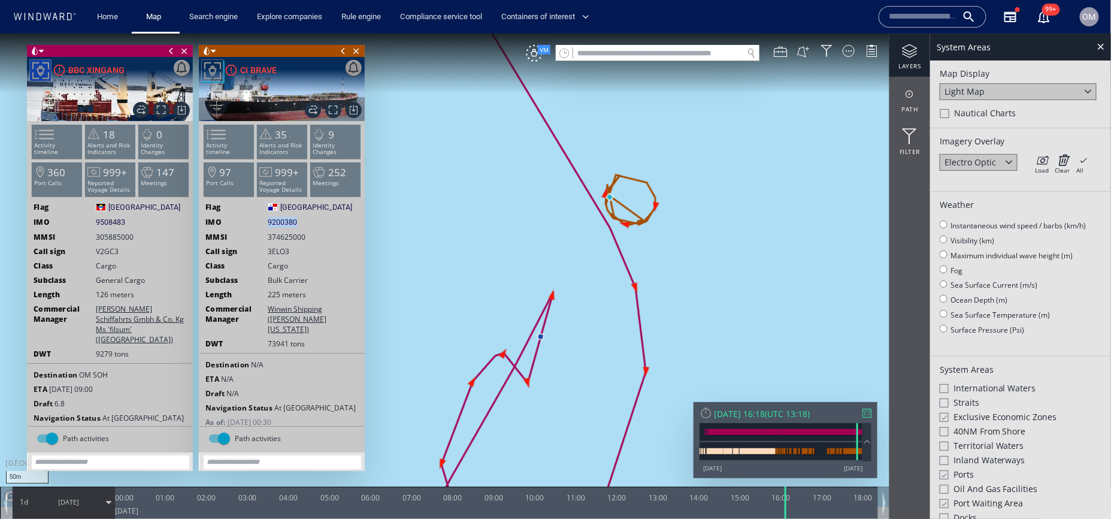
click at [283, 225] on span "9200380" at bounding box center [282, 221] width 29 height 11
copy span "9200380"
